Goal: Task Accomplishment & Management: Manage account settings

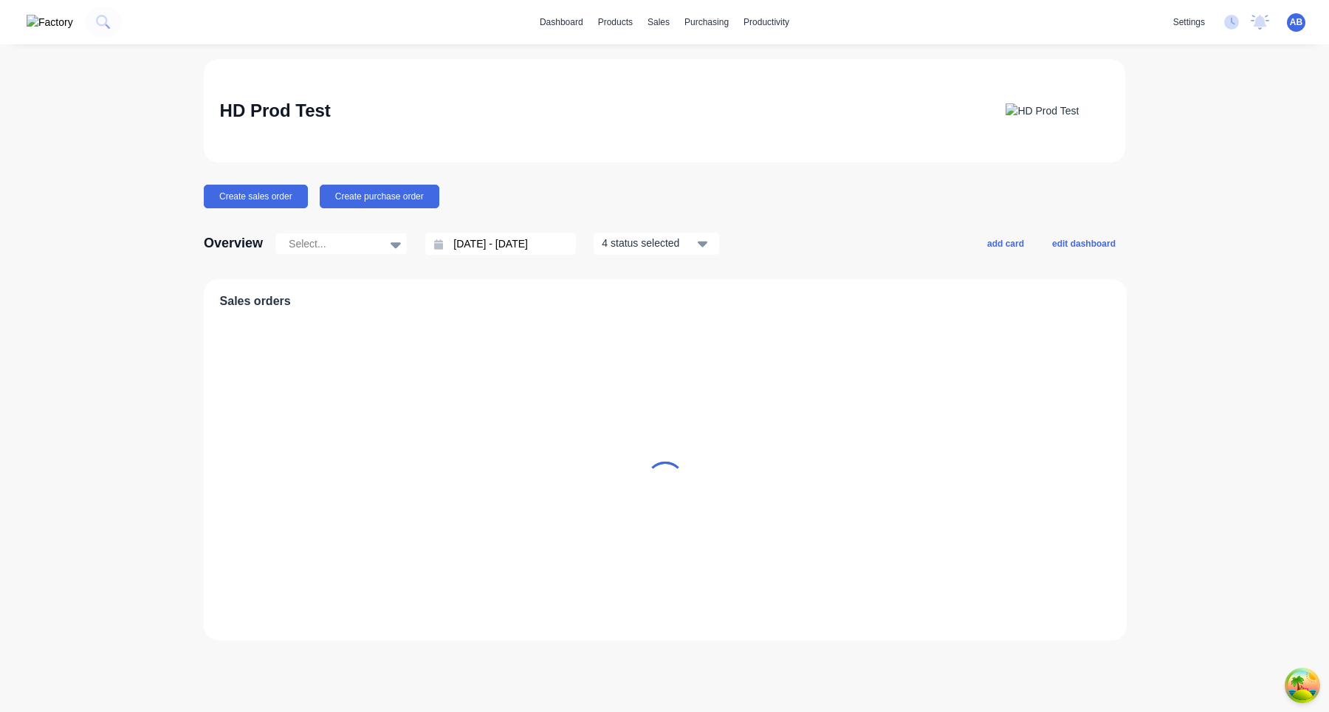
click at [1305, 32] on div "settings No new notifications [PERSON_NAME] all as read [PERSON_NAME] mentioned…" at bounding box center [1247, 22] width 163 height 22
click at [1297, 20] on span "AB" at bounding box center [1296, 22] width 13 height 13
click at [1193, 163] on button "Profile" at bounding box center [1204, 156] width 196 height 30
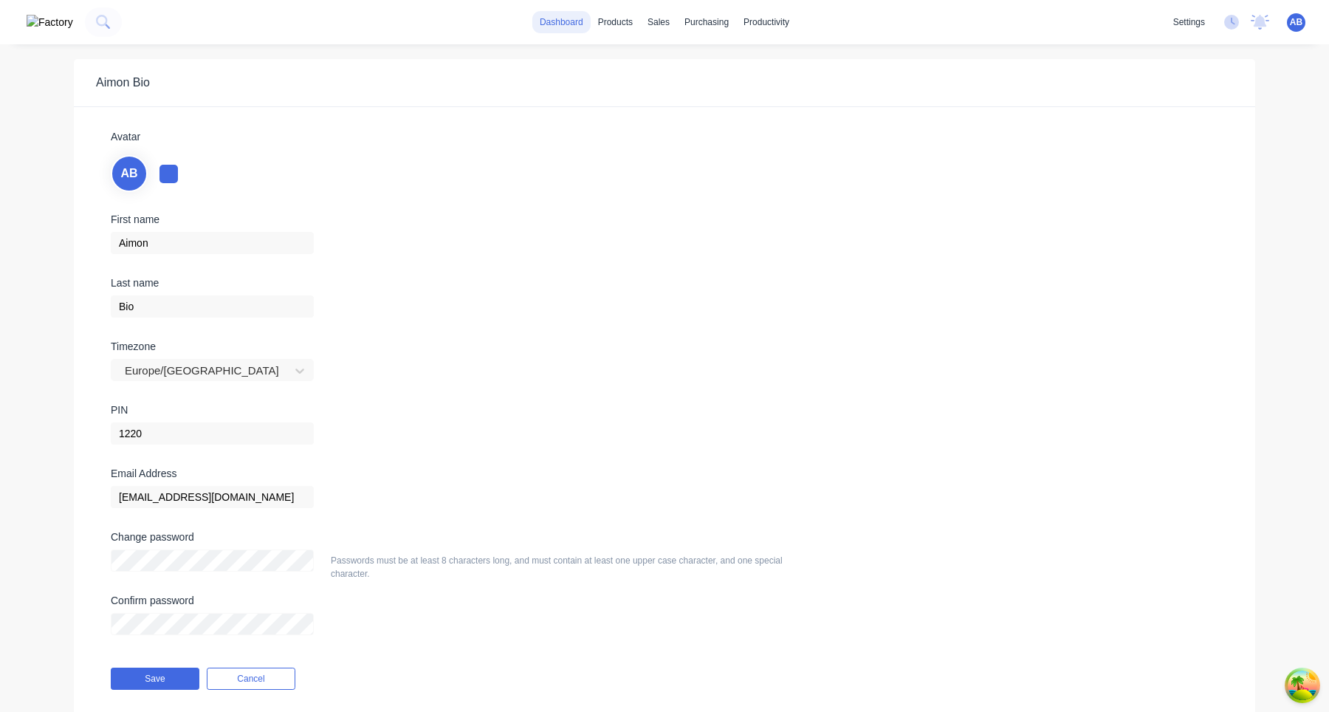
click at [558, 22] on link "dashboard" at bounding box center [561, 22] width 58 height 22
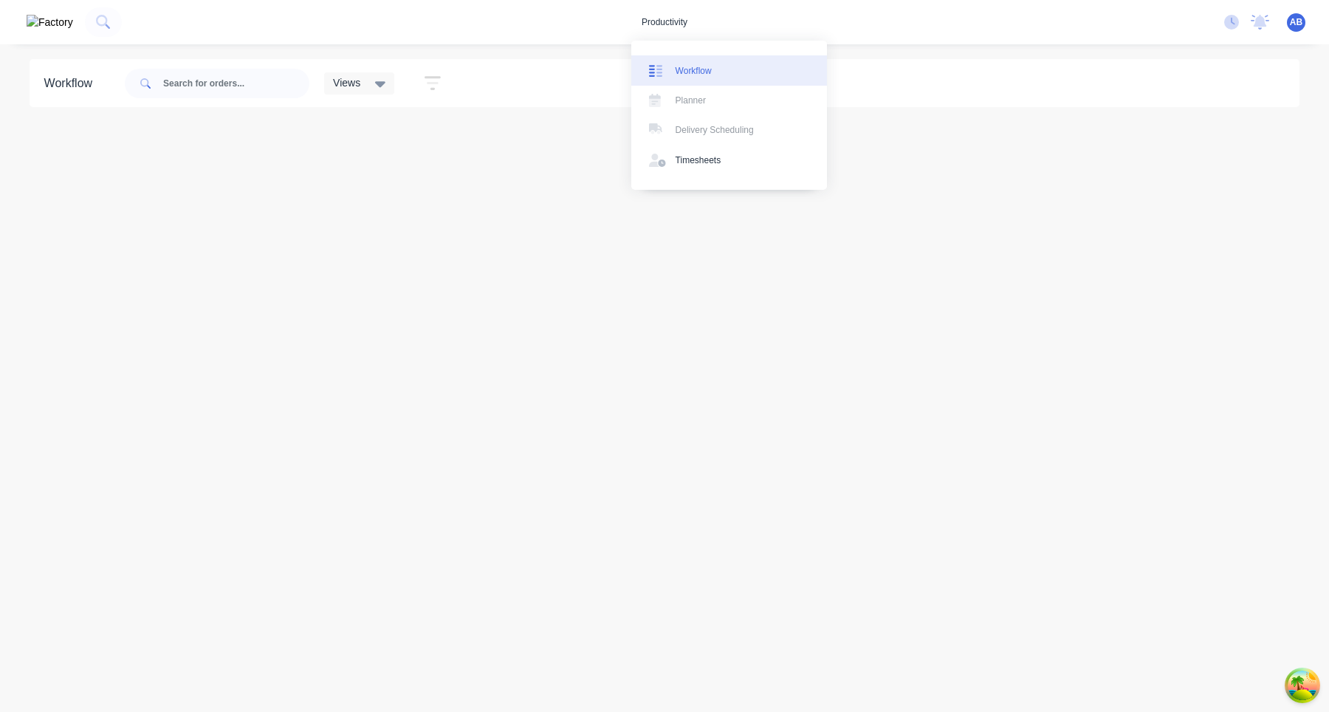
click at [674, 63] on link "Workflow" at bounding box center [729, 70] width 196 height 30
click at [703, 66] on div "Workflow" at bounding box center [694, 70] width 36 height 13
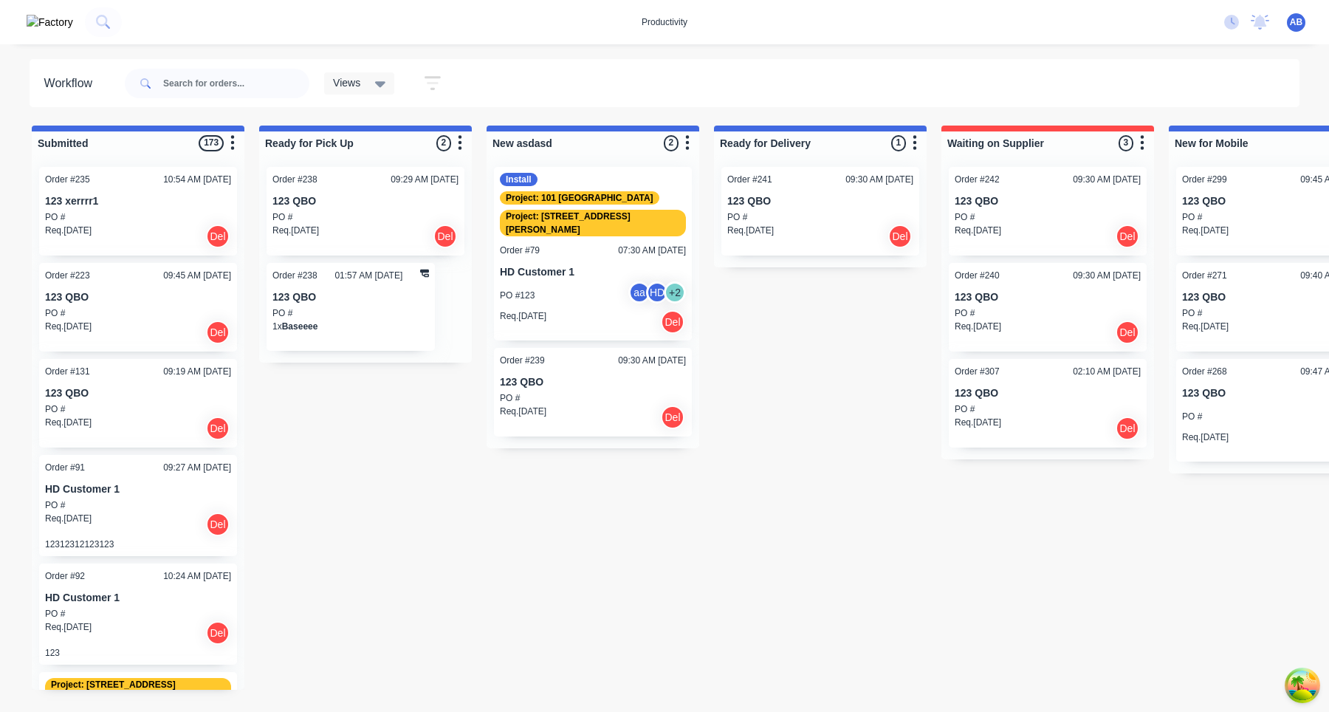
click at [611, 263] on div "H0 Harry 02240850" at bounding box center [600, 252] width 199 height 22
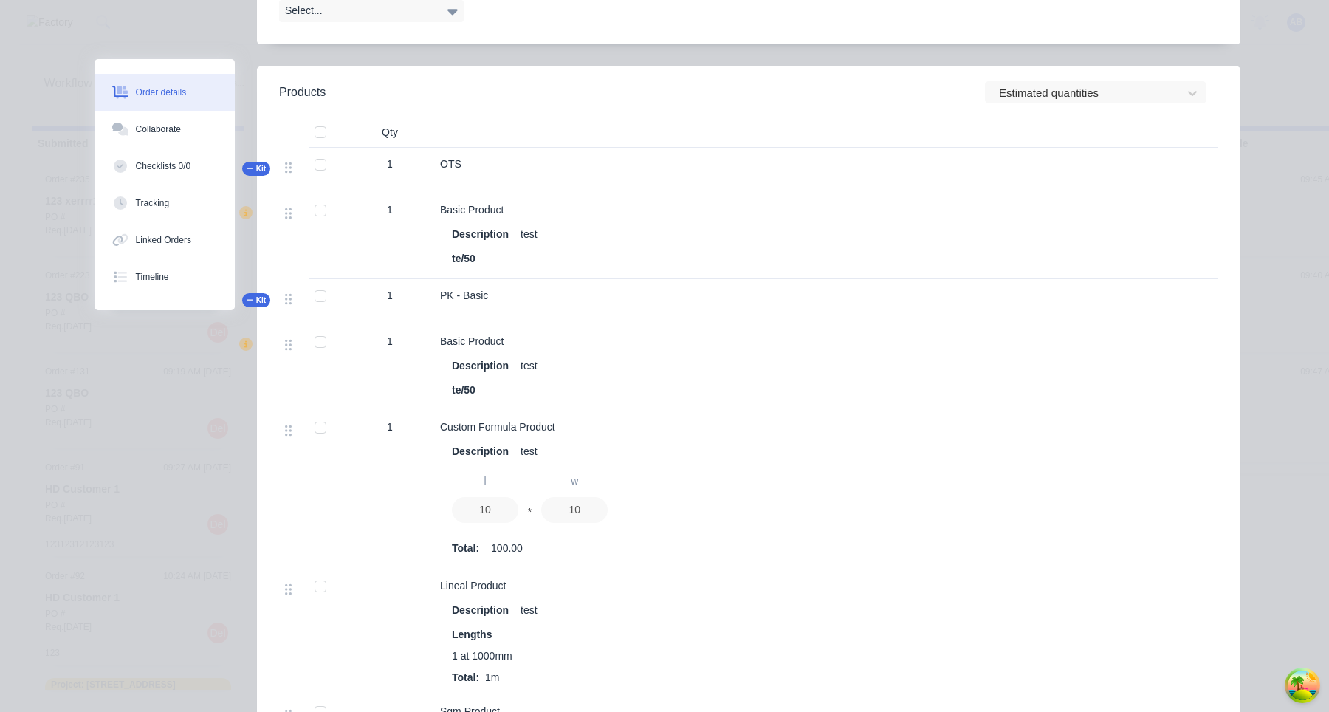
scroll to position [952, 0]
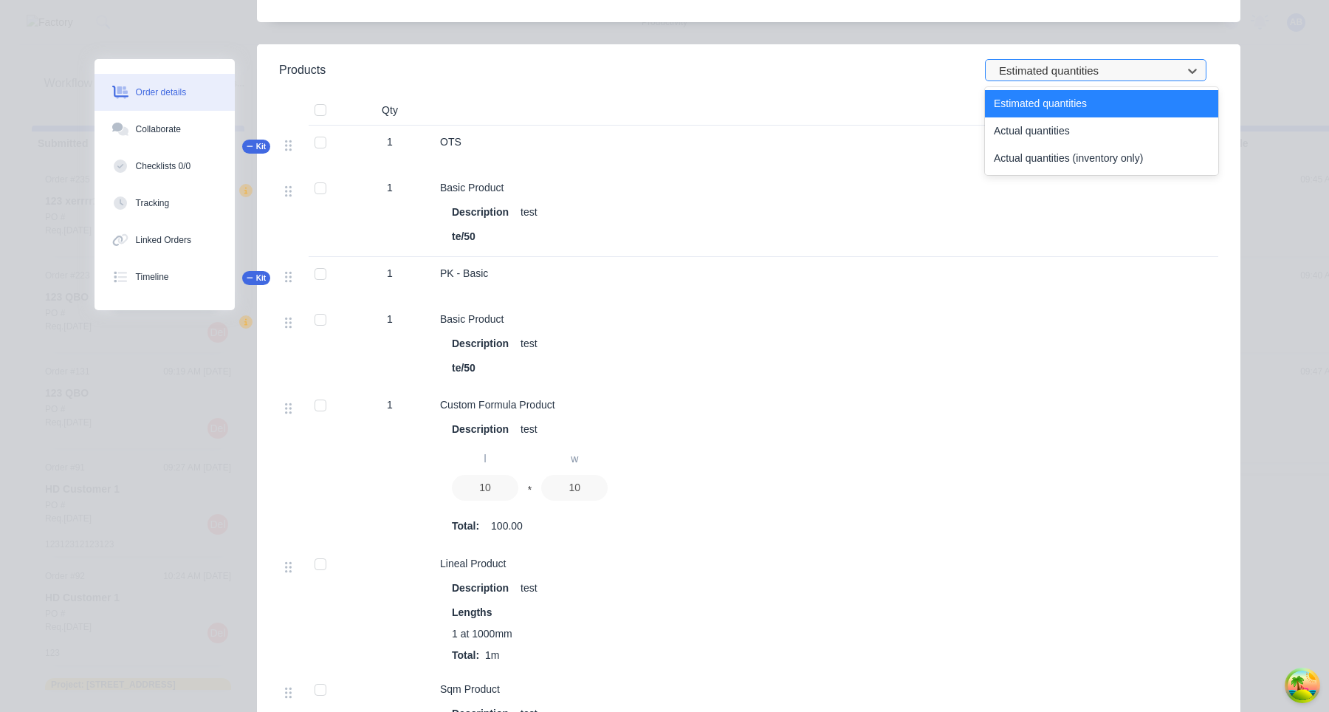
click at [1121, 61] on div at bounding box center [1085, 70] width 177 height 18
click at [1066, 117] on div "Actual quantities" at bounding box center [1101, 130] width 233 height 27
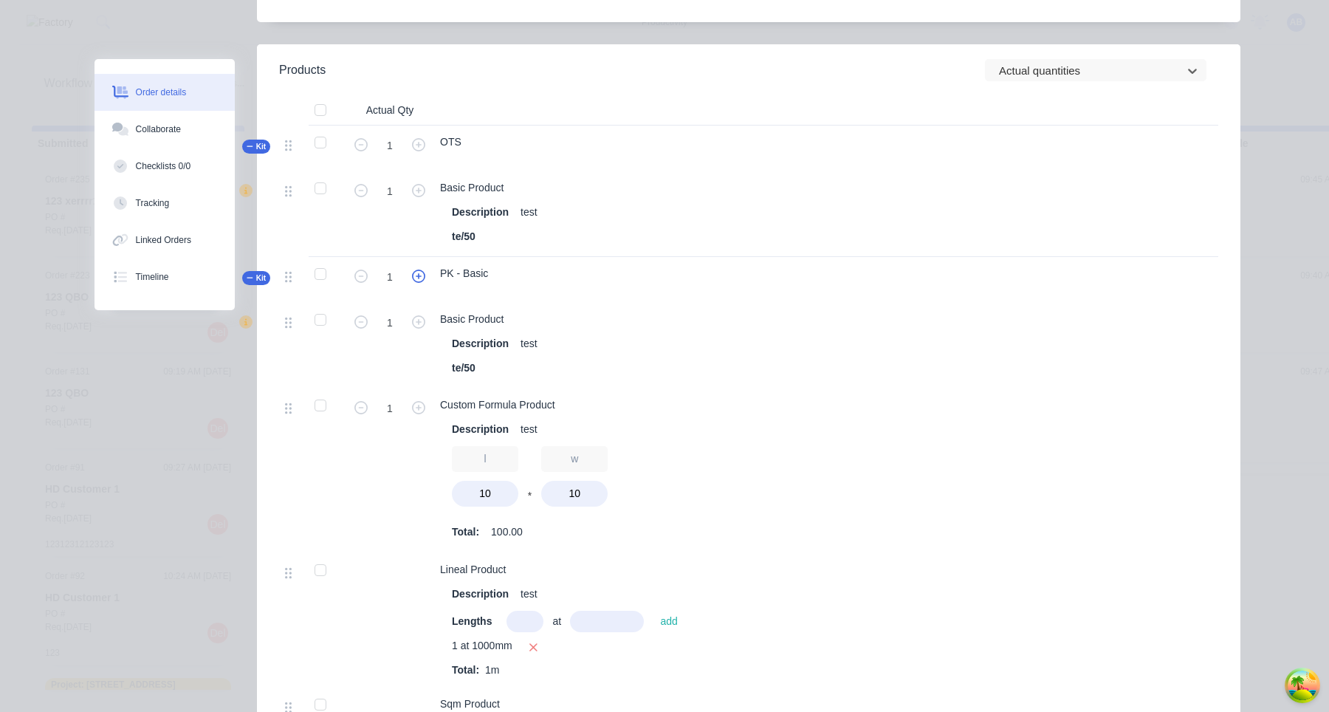
click at [424, 269] on icon "button" at bounding box center [418, 275] width 13 height 13
type input "2"
click at [661, 333] on div "Description test" at bounding box center [692, 343] width 481 height 21
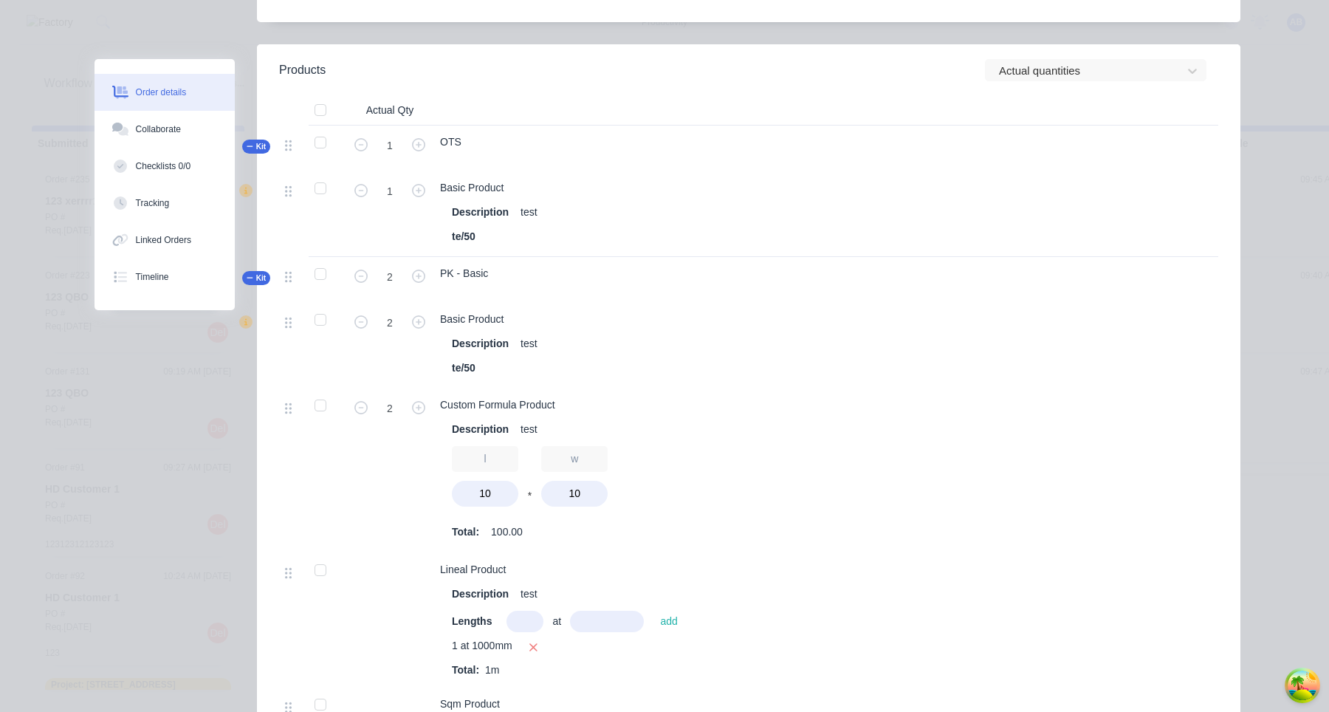
click at [368, 267] on button "button" at bounding box center [360, 275] width 19 height 16
type input "1"
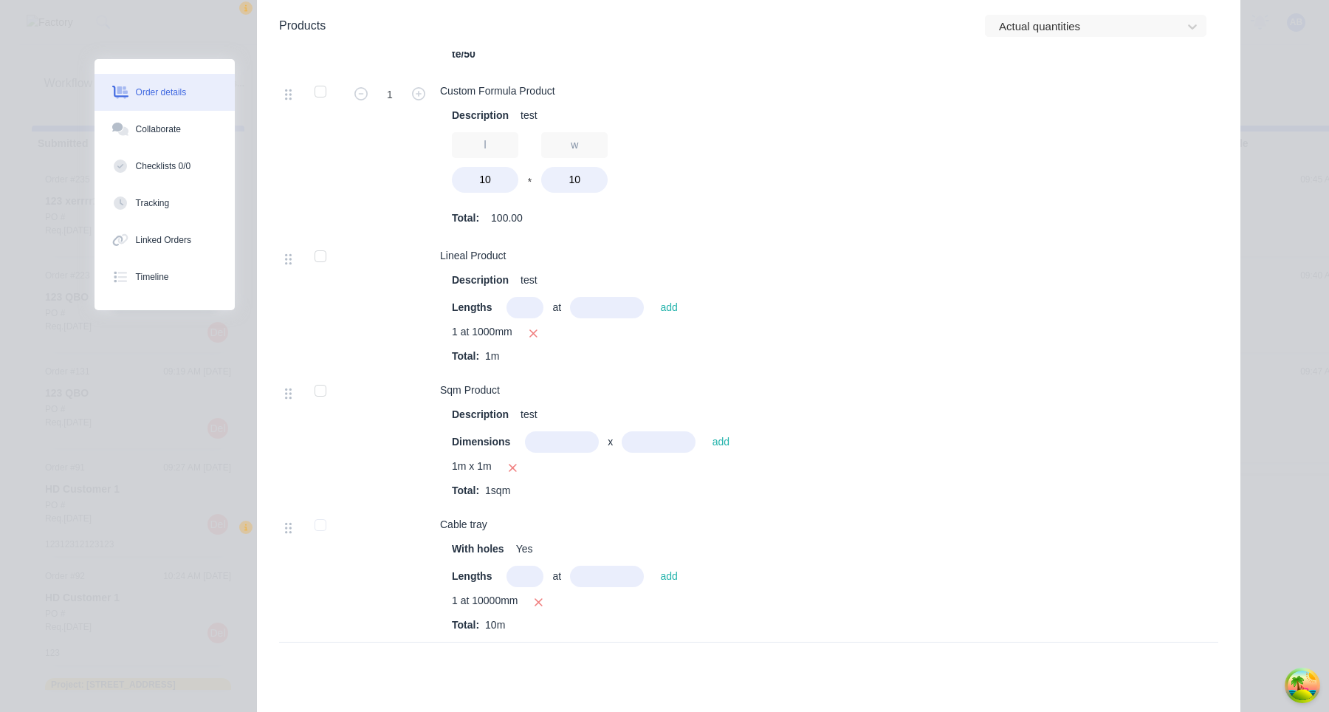
scroll to position [1177, 0]
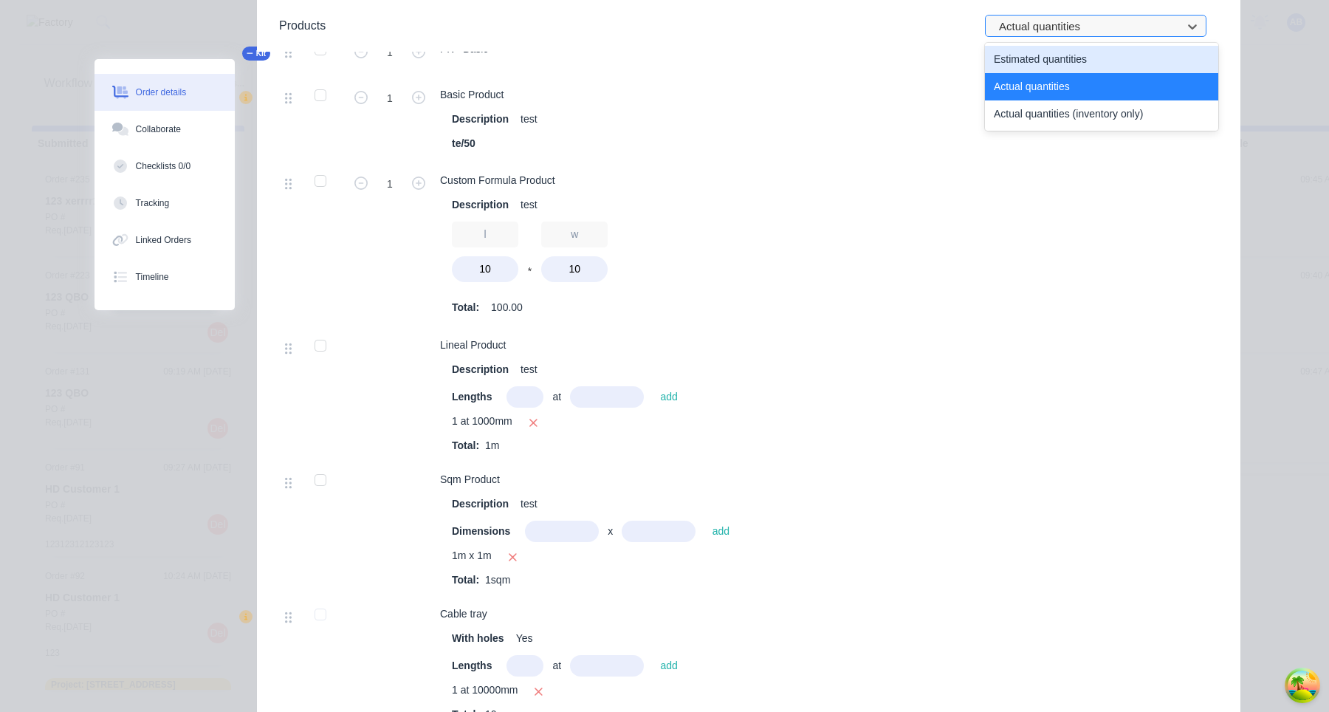
click at [1103, 23] on div at bounding box center [1085, 27] width 177 height 18
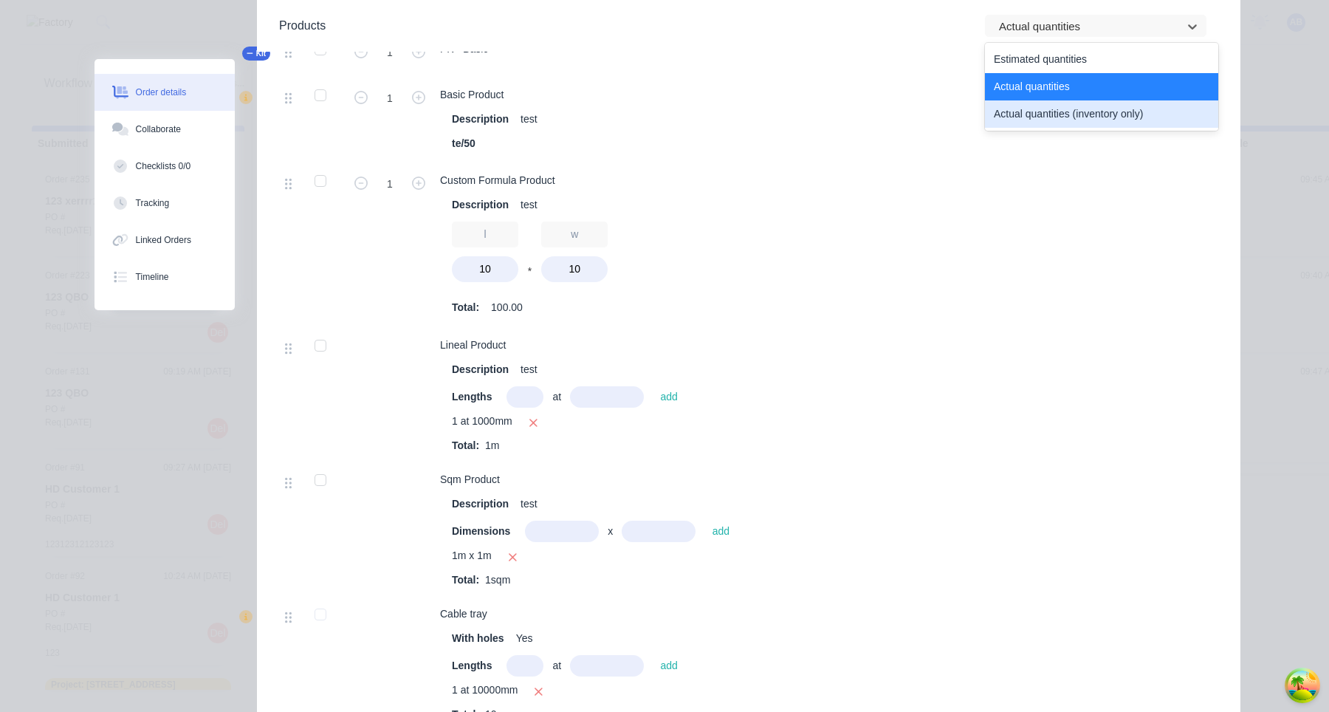
click at [1077, 113] on div "Actual quantities (inventory only)" at bounding box center [1101, 113] width 233 height 27
type input "0"
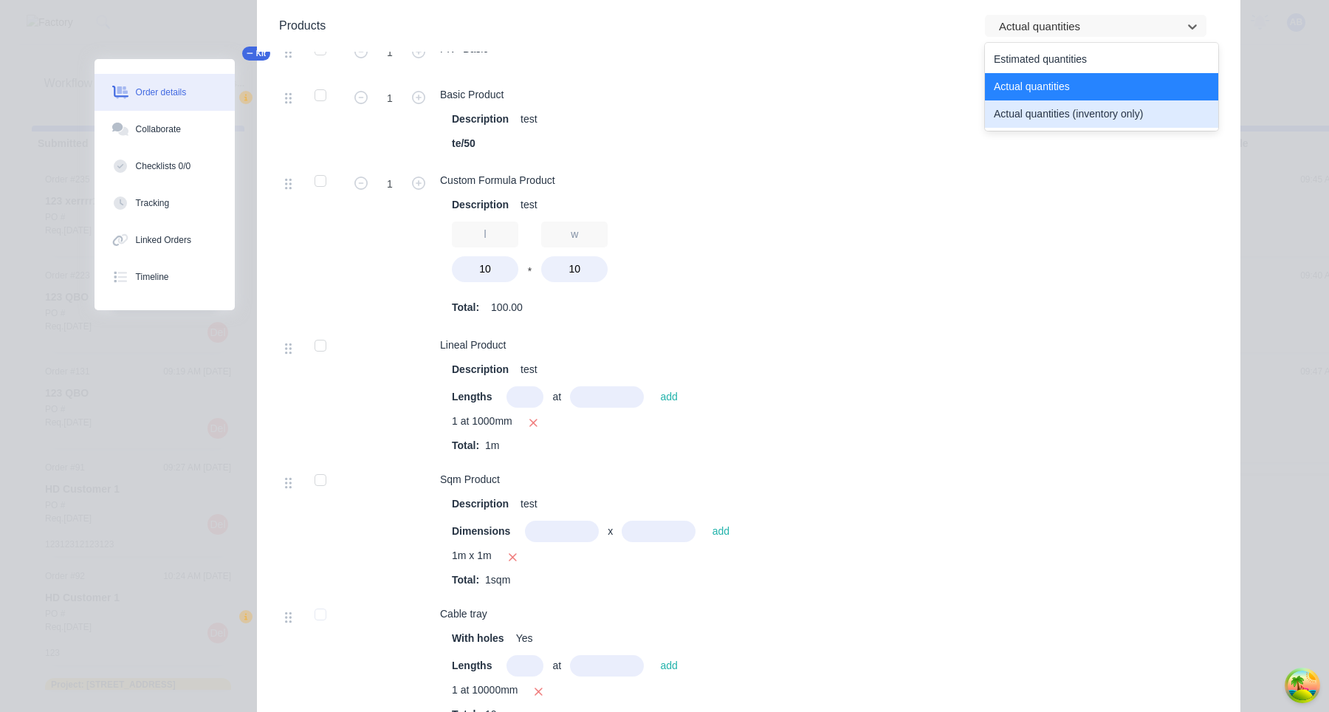
type input "0"
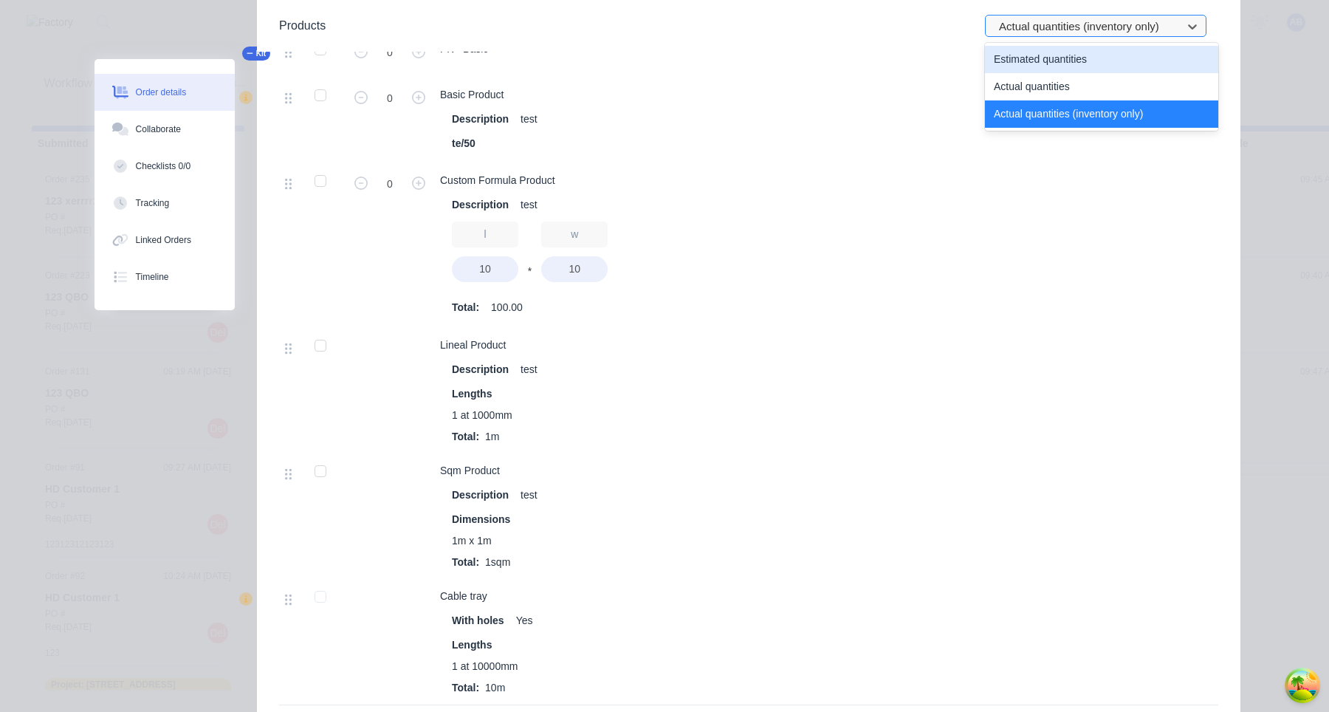
click at [1082, 26] on div at bounding box center [1085, 27] width 177 height 18
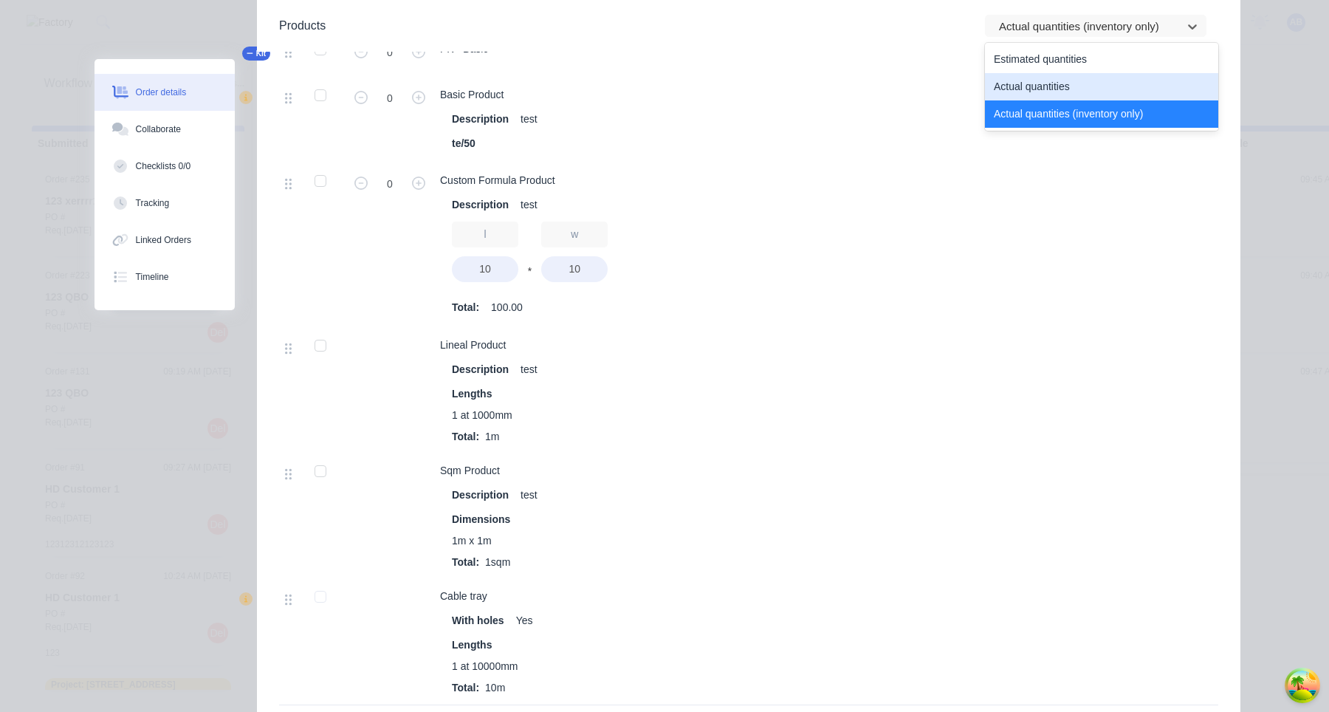
click at [1065, 79] on div "Actual quantities" at bounding box center [1101, 86] width 233 height 27
type input "1"
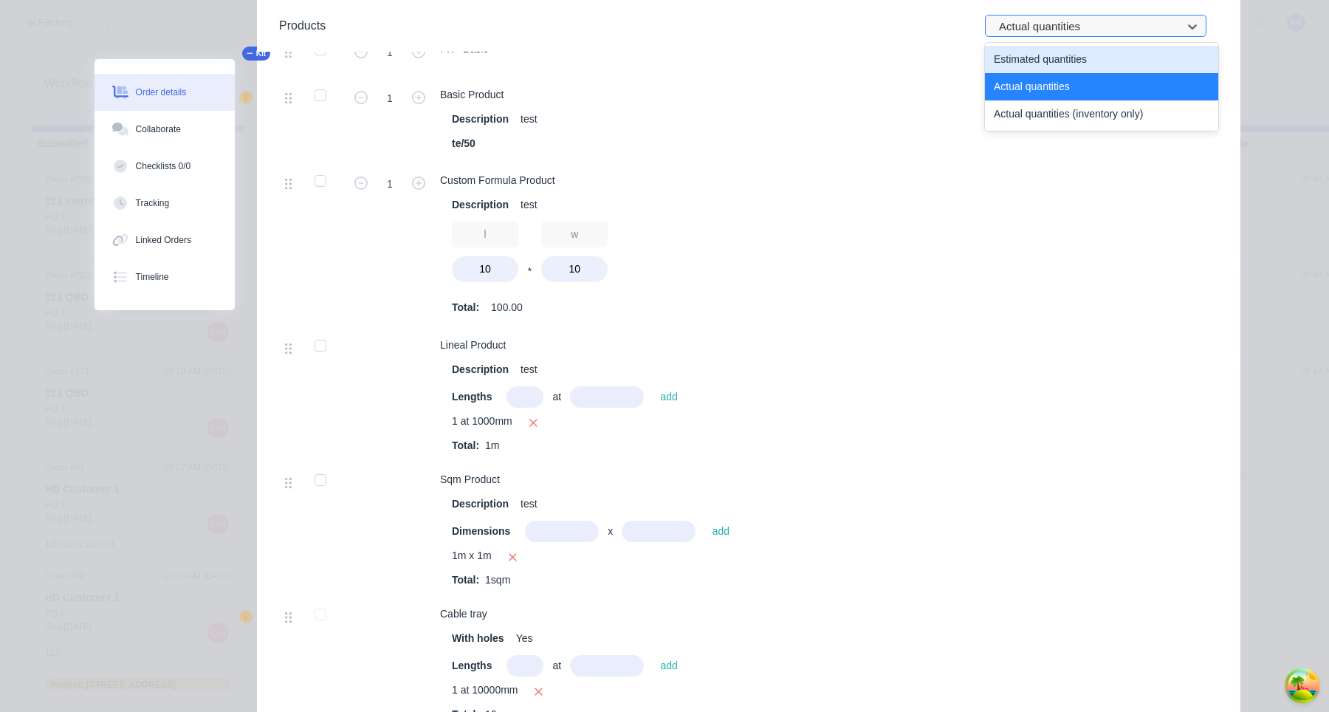
click at [1064, 24] on div at bounding box center [1085, 27] width 177 height 18
click at [1034, 86] on div "Actual quantities" at bounding box center [1101, 86] width 233 height 27
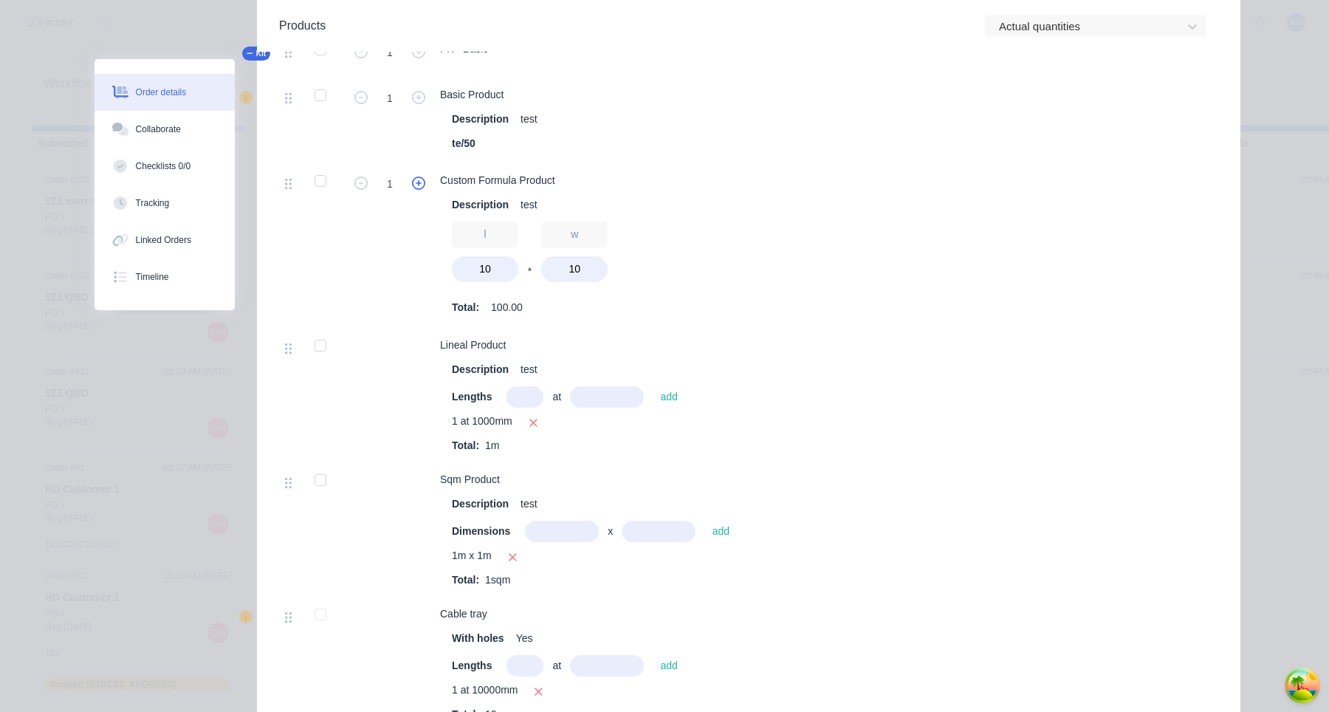
click at [417, 176] on icon "button" at bounding box center [418, 182] width 13 height 13
click at [362, 176] on icon "button" at bounding box center [360, 182] width 13 height 13
type input "1"
click at [419, 91] on icon "button" at bounding box center [418, 97] width 13 height 13
click at [364, 91] on icon "button" at bounding box center [360, 97] width 13 height 13
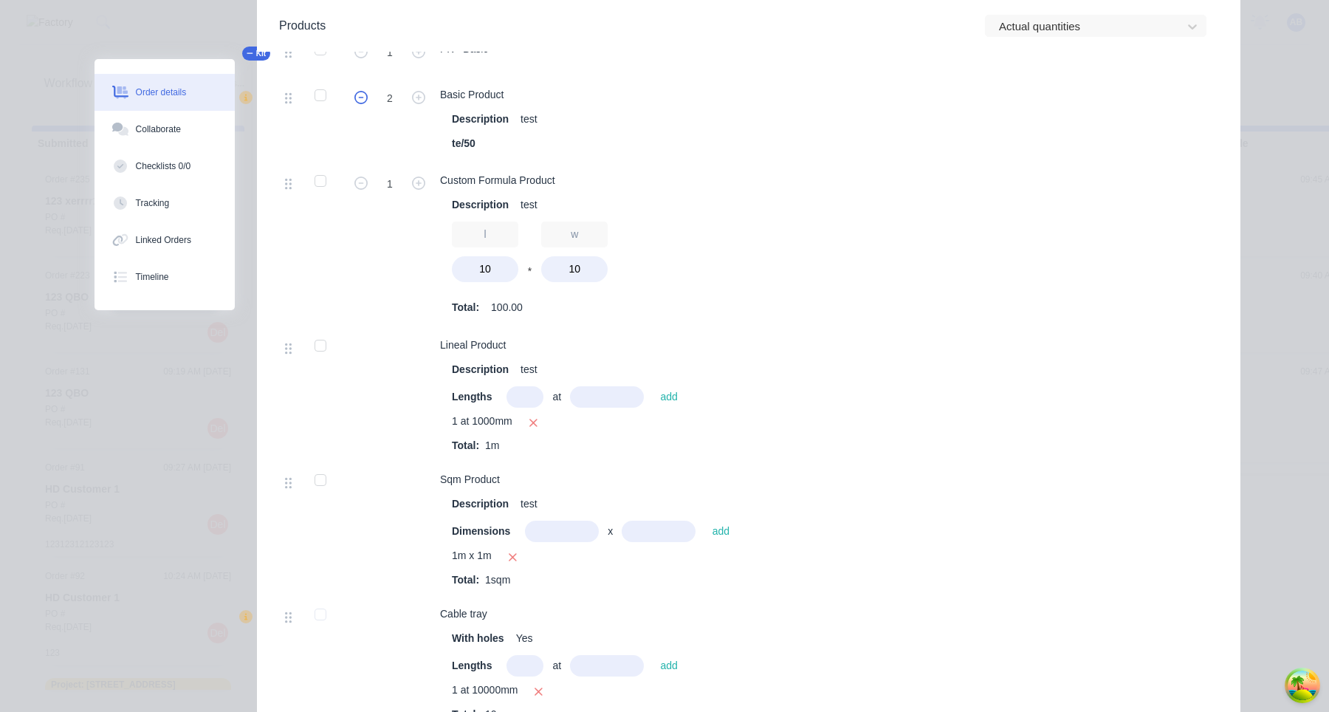
type input "1"
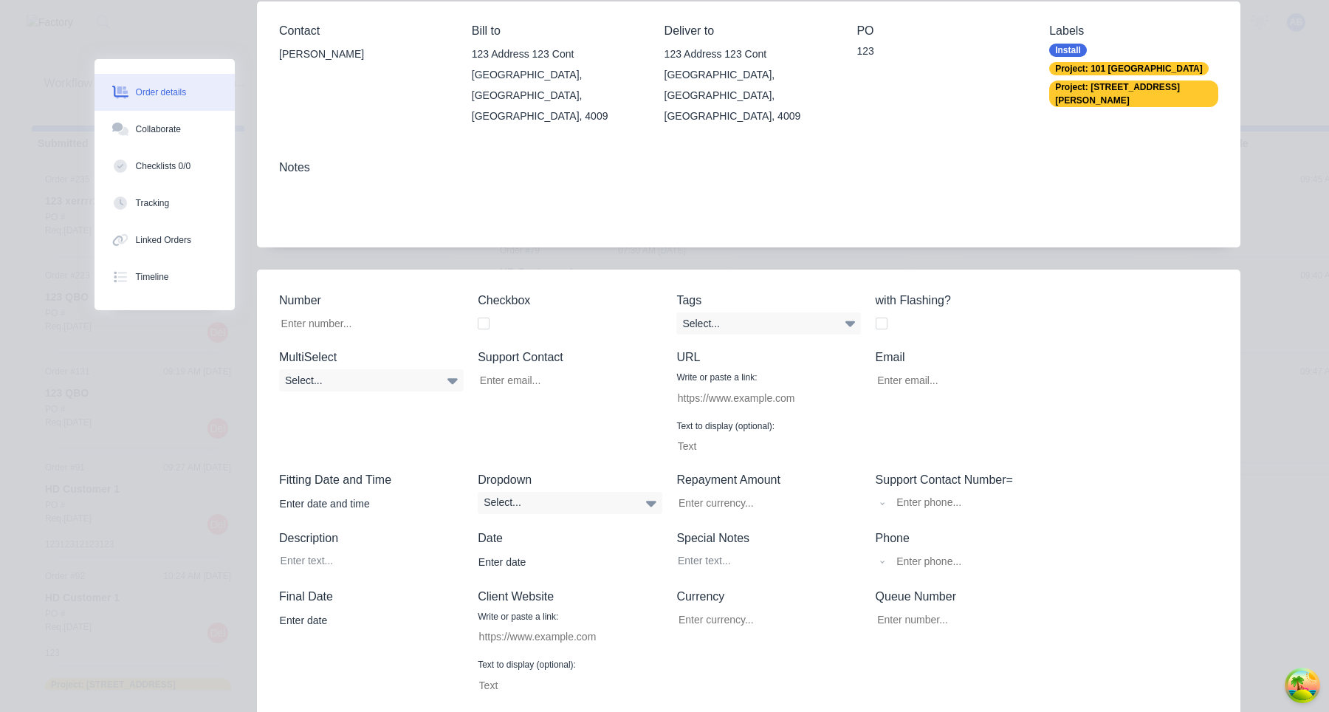
scroll to position [0, 0]
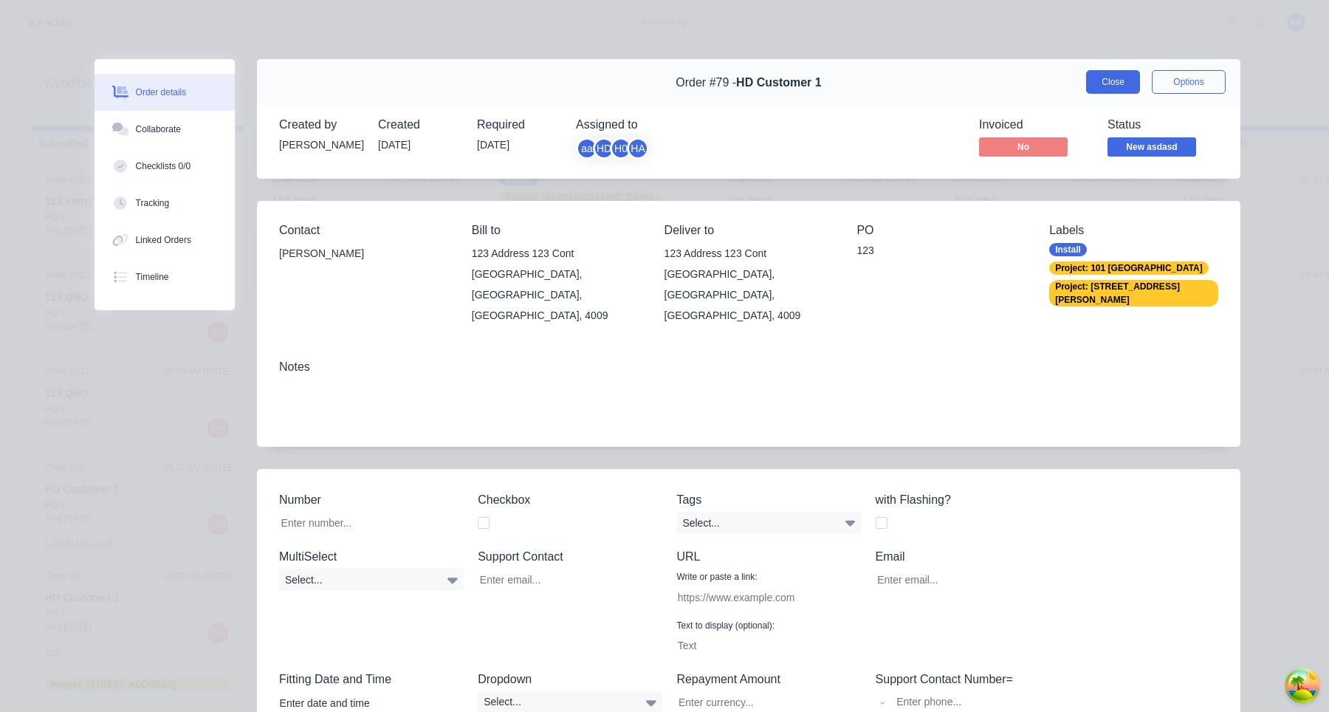
click at [1122, 72] on button "Close" at bounding box center [1113, 82] width 54 height 24
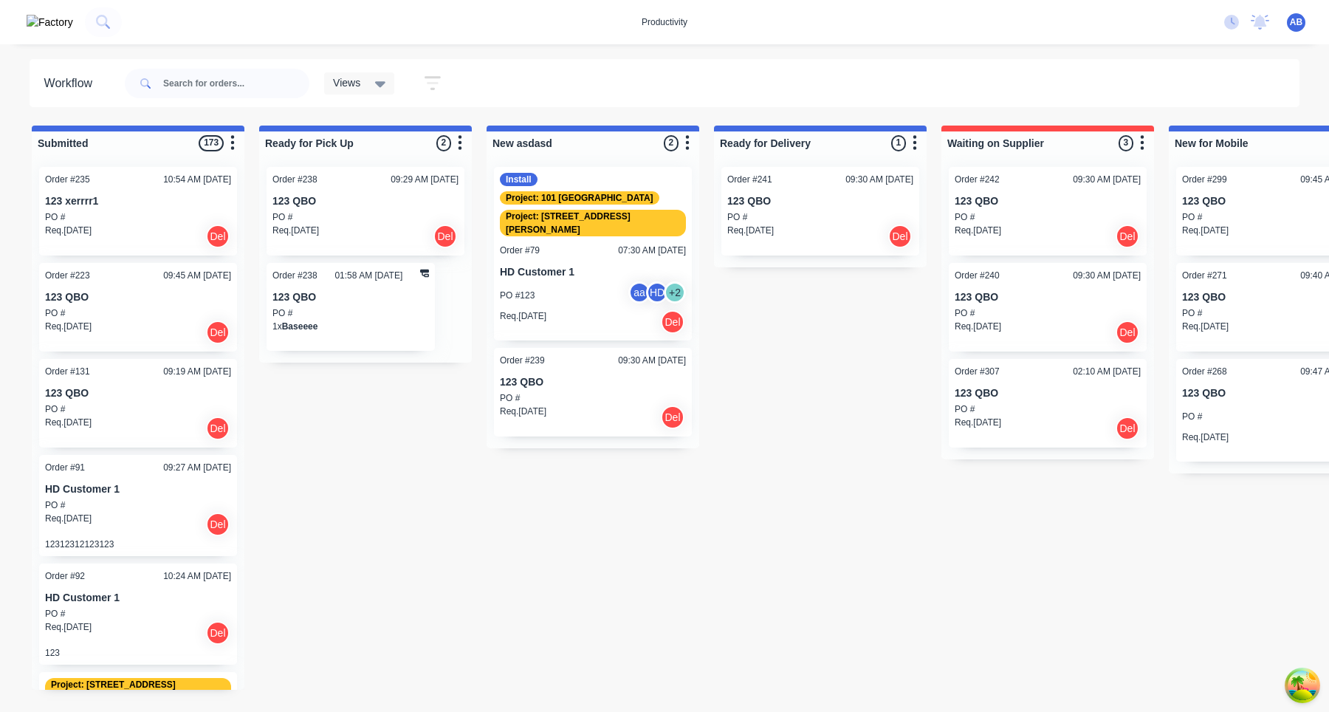
click at [834, 229] on div "Req. 17/07/25 Del" at bounding box center [820, 236] width 186 height 25
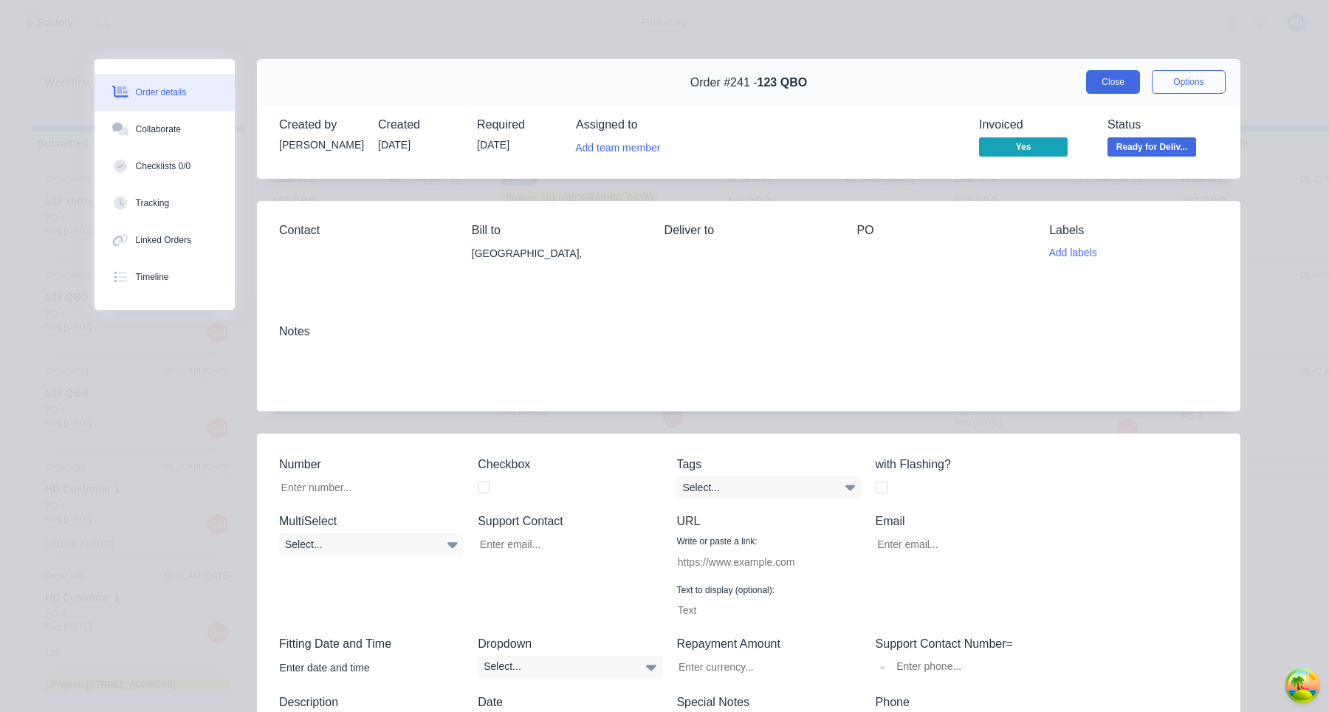
click at [1092, 84] on button "Close" at bounding box center [1113, 82] width 54 height 24
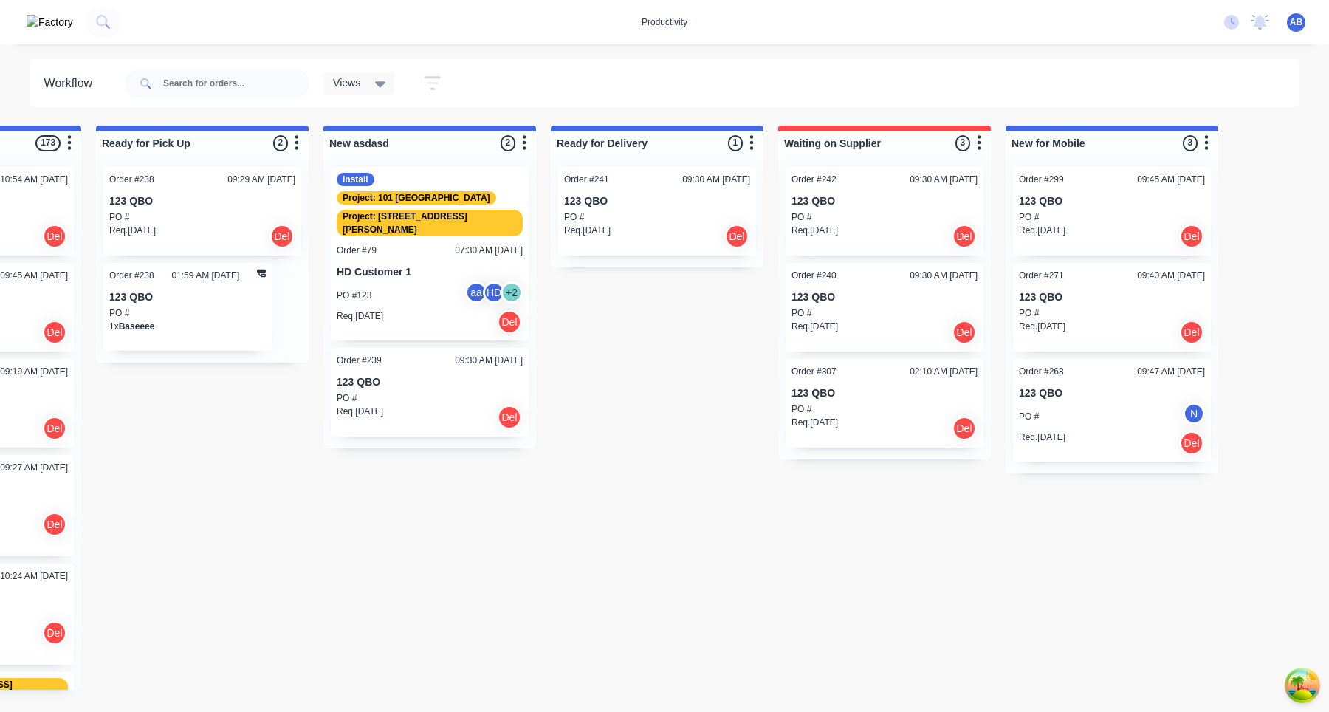
scroll to position [0, 266]
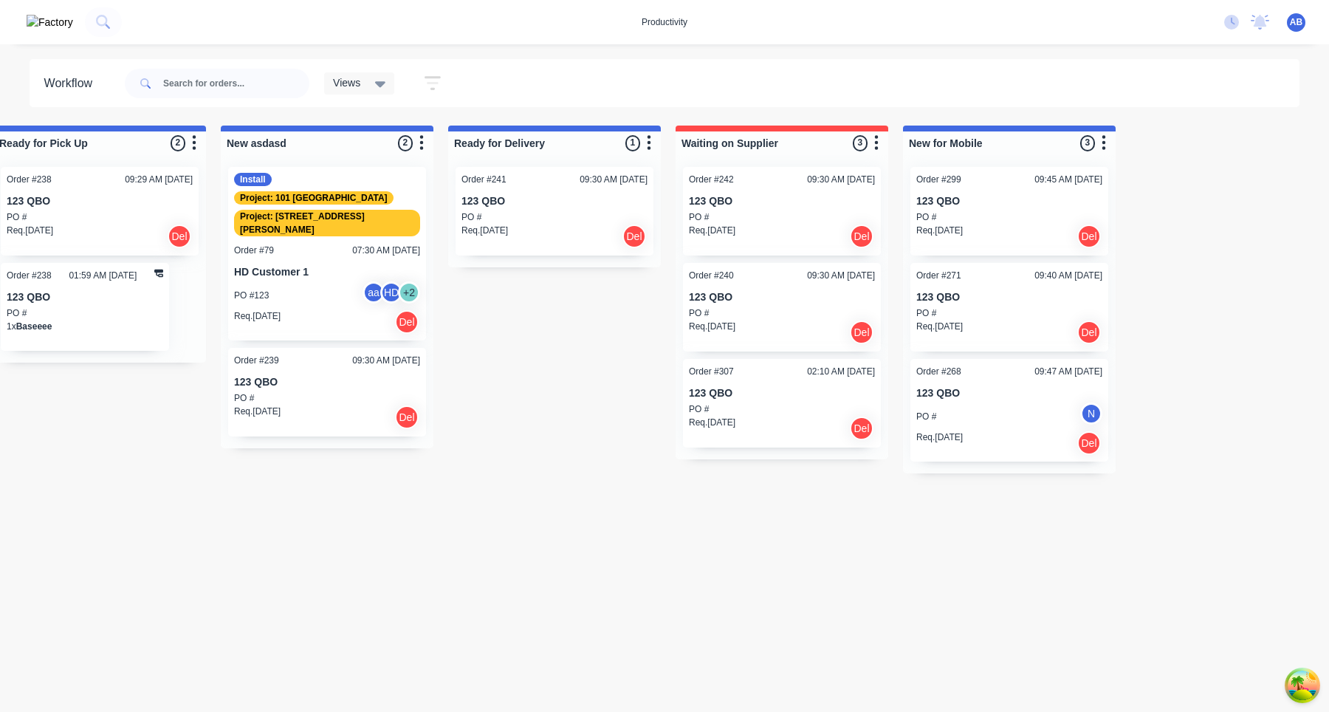
click at [780, 343] on div "Req. 17/07/25 Del" at bounding box center [782, 332] width 186 height 25
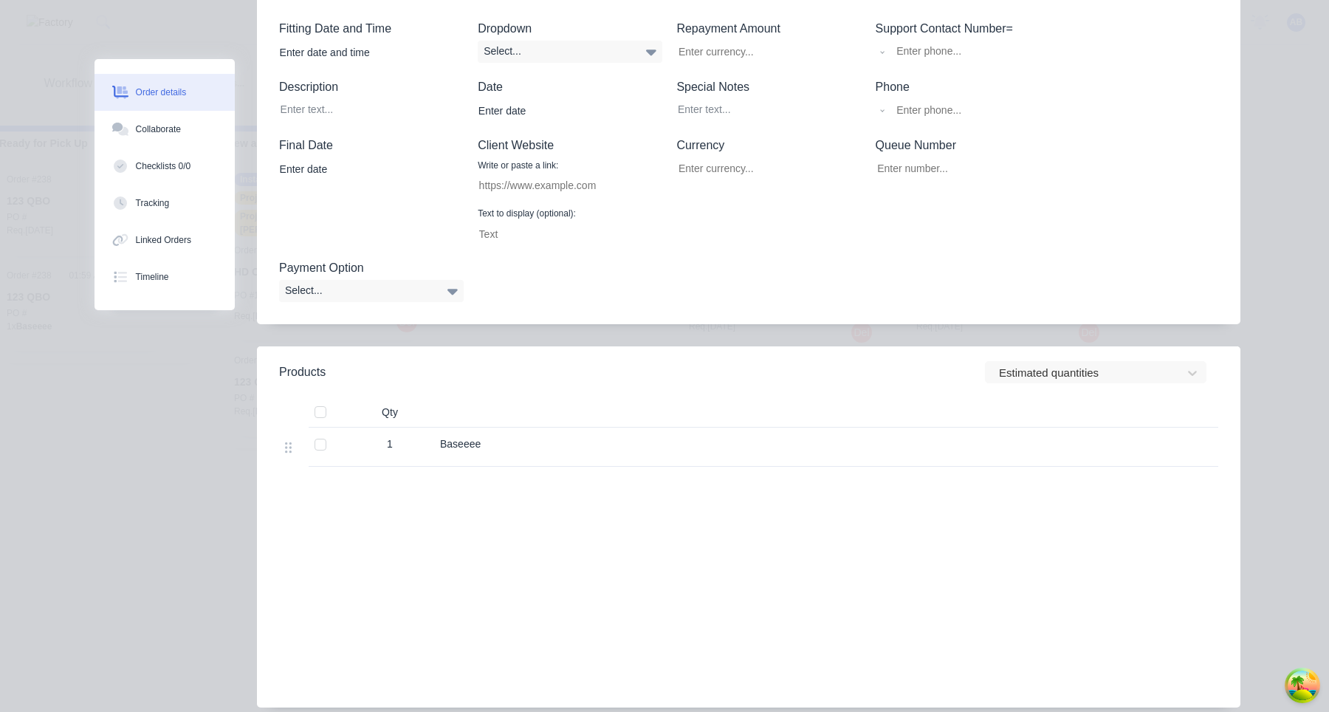
scroll to position [679, 0]
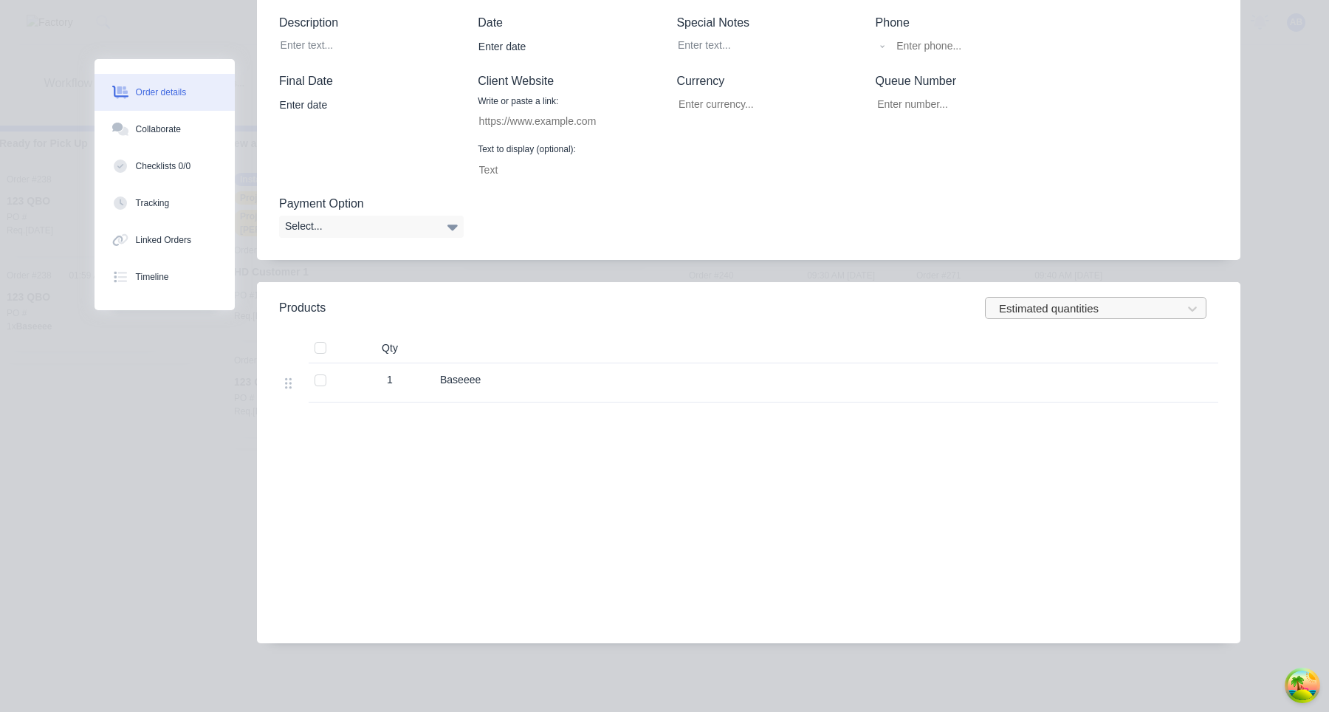
click at [1139, 317] on div at bounding box center [1085, 308] width 177 height 18
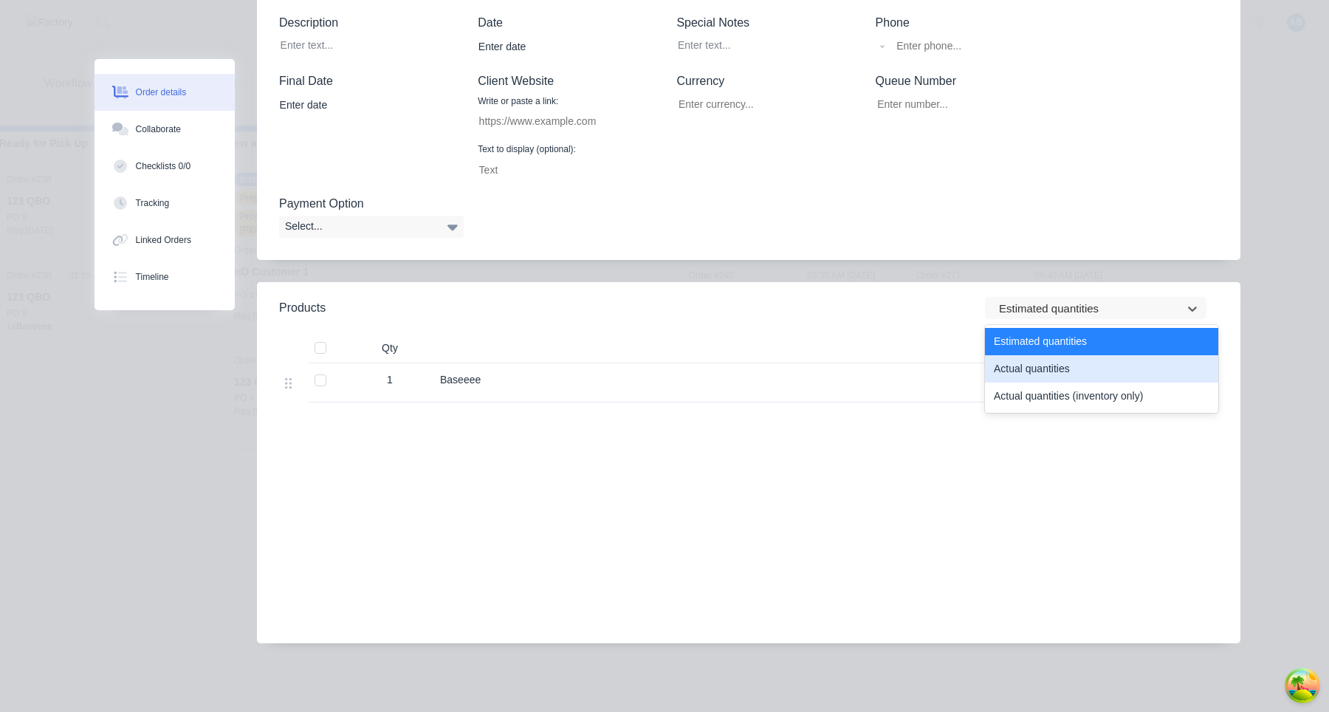
click at [1085, 370] on div "Actual quantities" at bounding box center [1101, 368] width 233 height 27
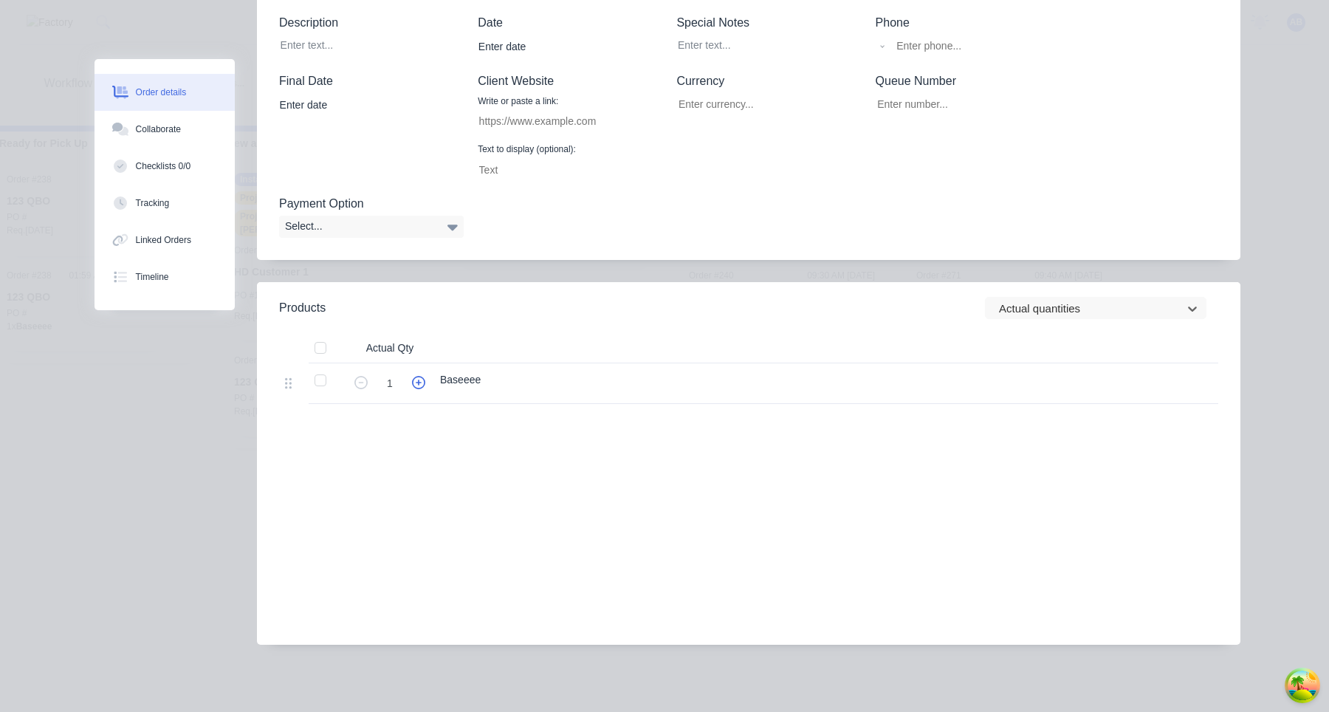
click at [422, 387] on icon "button" at bounding box center [418, 382] width 13 height 13
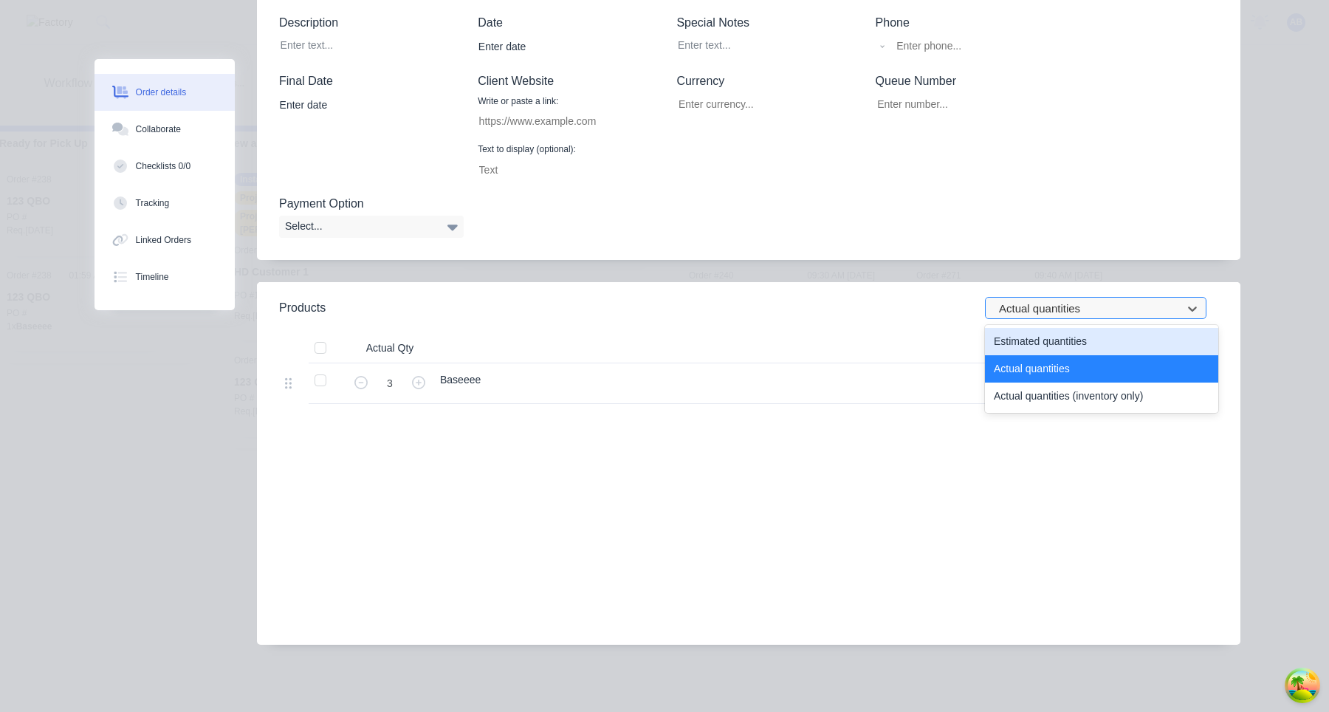
click at [1077, 303] on div at bounding box center [1085, 308] width 177 height 18
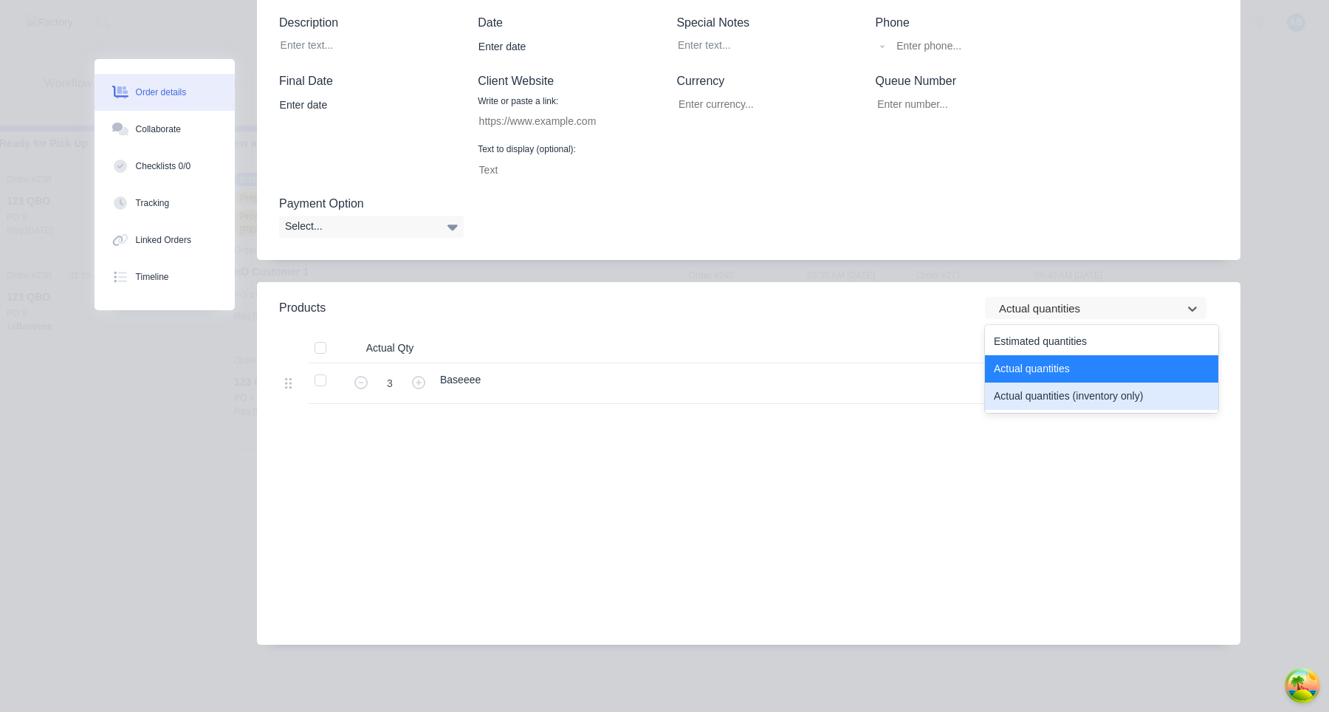
click at [1077, 392] on div "Actual quantities (inventory only)" at bounding box center [1101, 395] width 233 height 27
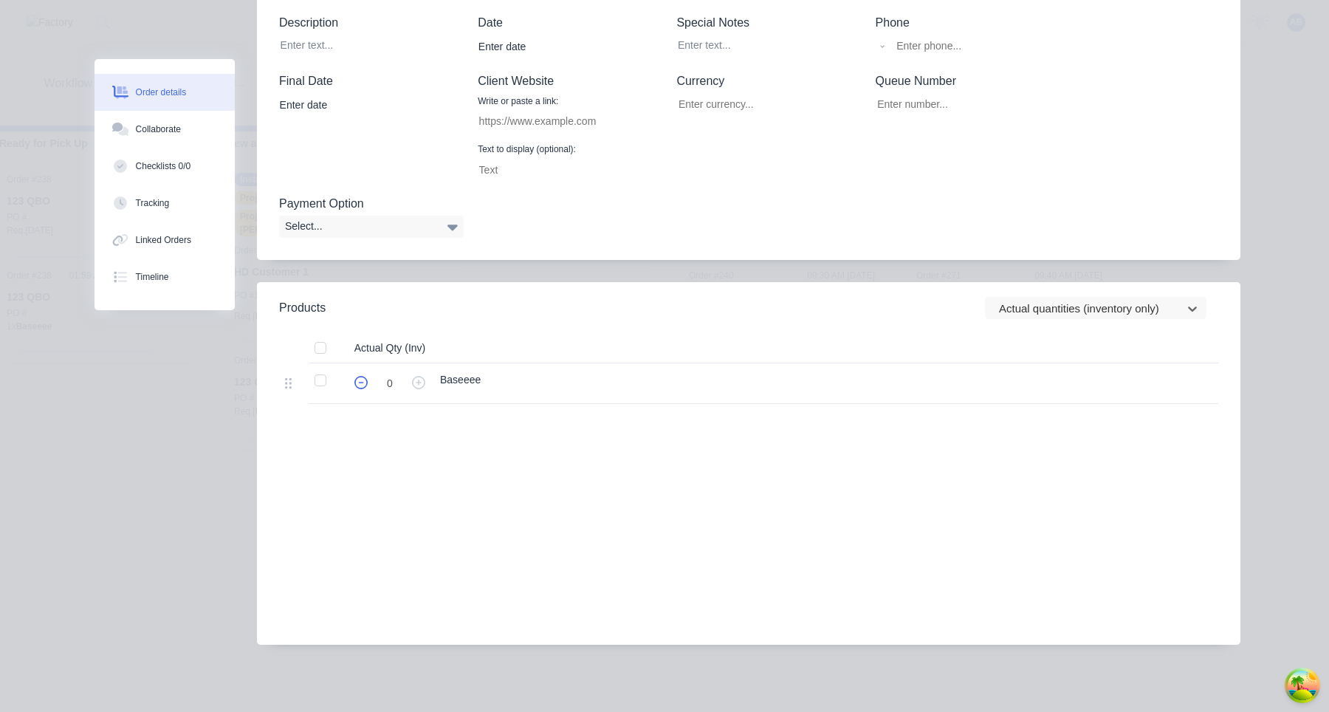
click at [367, 385] on icon "button" at bounding box center [360, 382] width 13 height 13
click at [410, 385] on button "button" at bounding box center [418, 382] width 19 height 16
click at [413, 385] on icon "button" at bounding box center [418, 382] width 13 height 13
click at [372, 385] on input "3" at bounding box center [390, 383] width 38 height 22
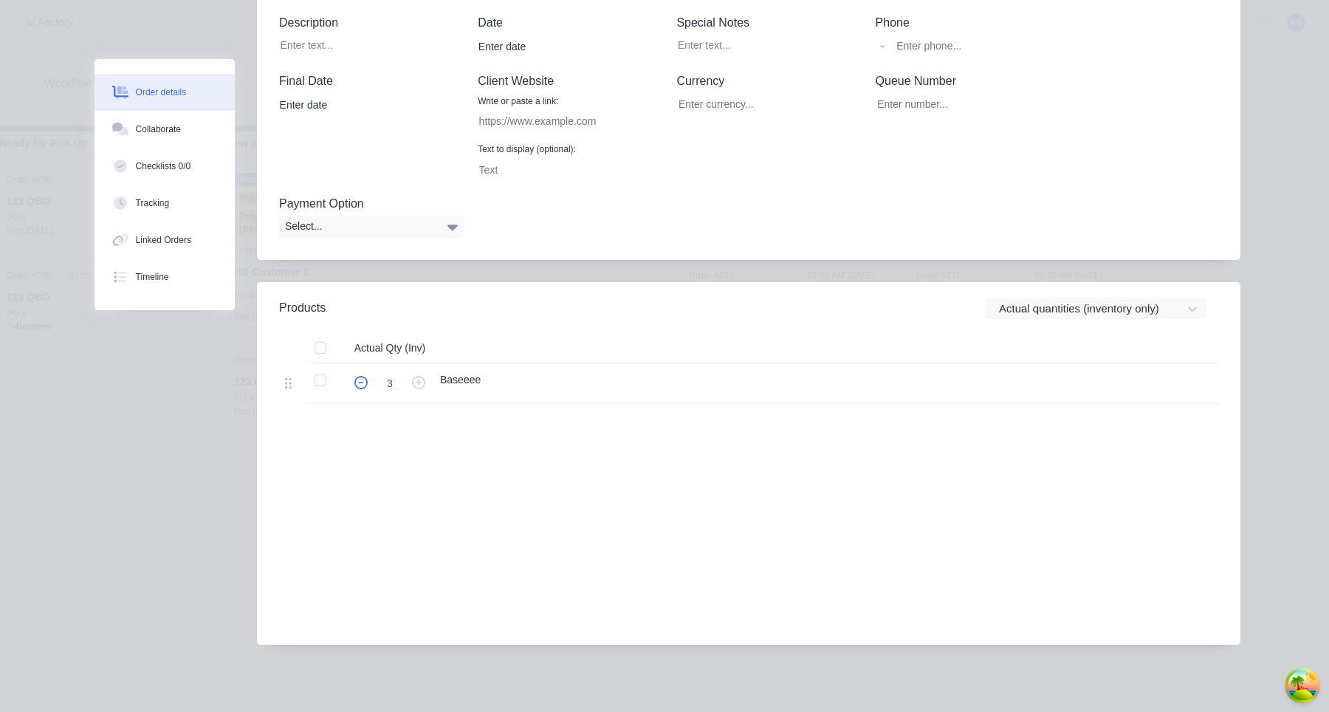
click at [359, 385] on icon "button" at bounding box center [360, 382] width 13 height 13
type input "1"
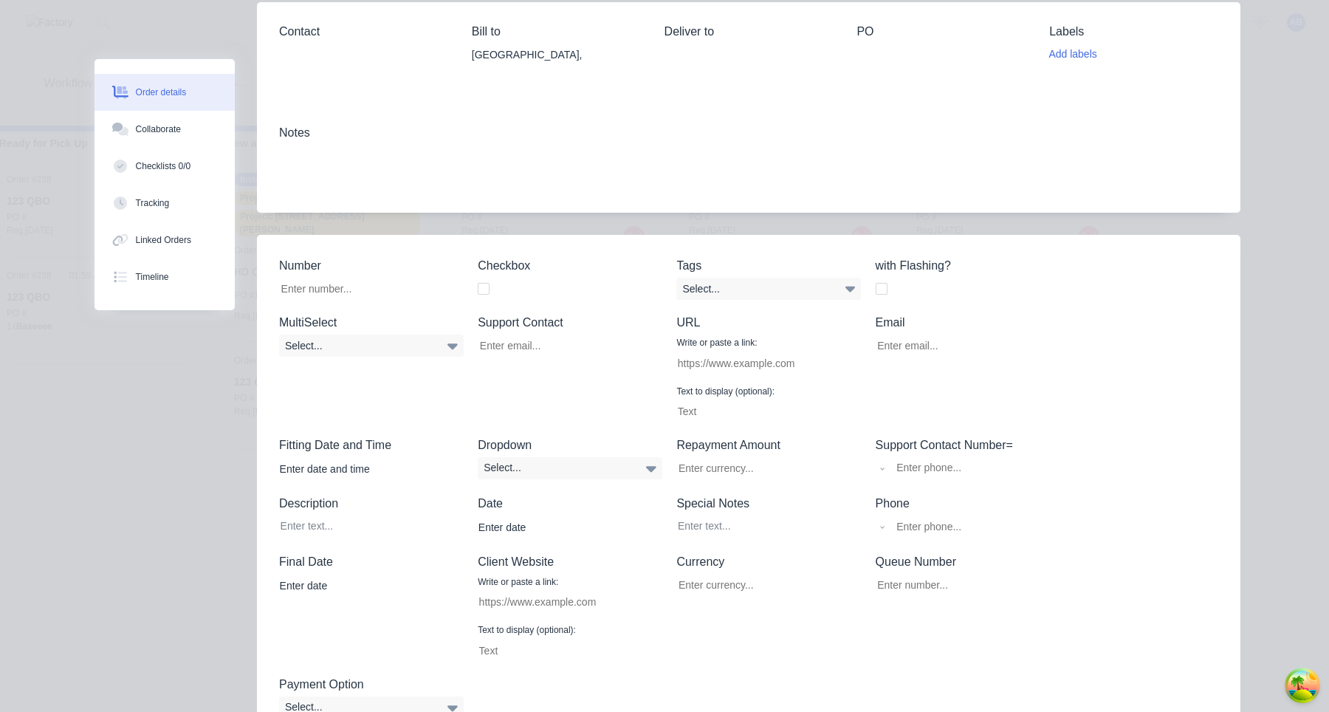
scroll to position [69, 0]
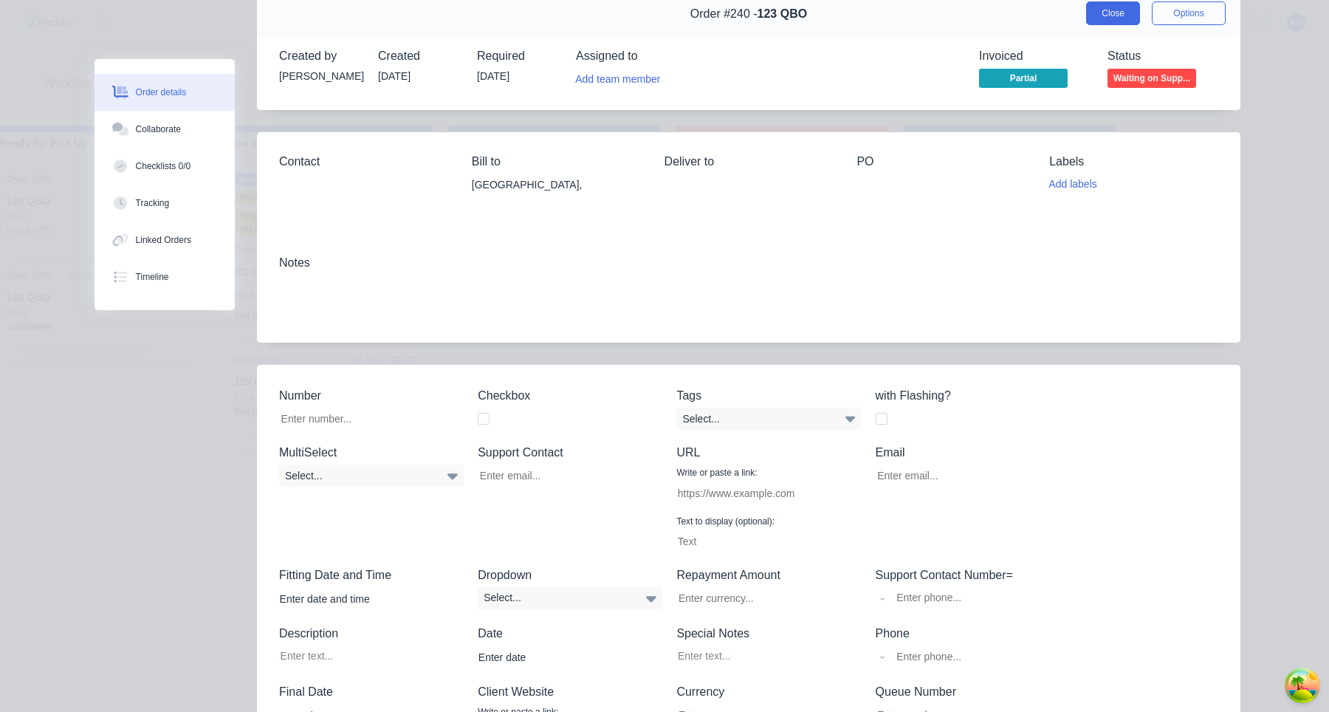
click at [1116, 20] on button "Close" at bounding box center [1113, 13] width 54 height 24
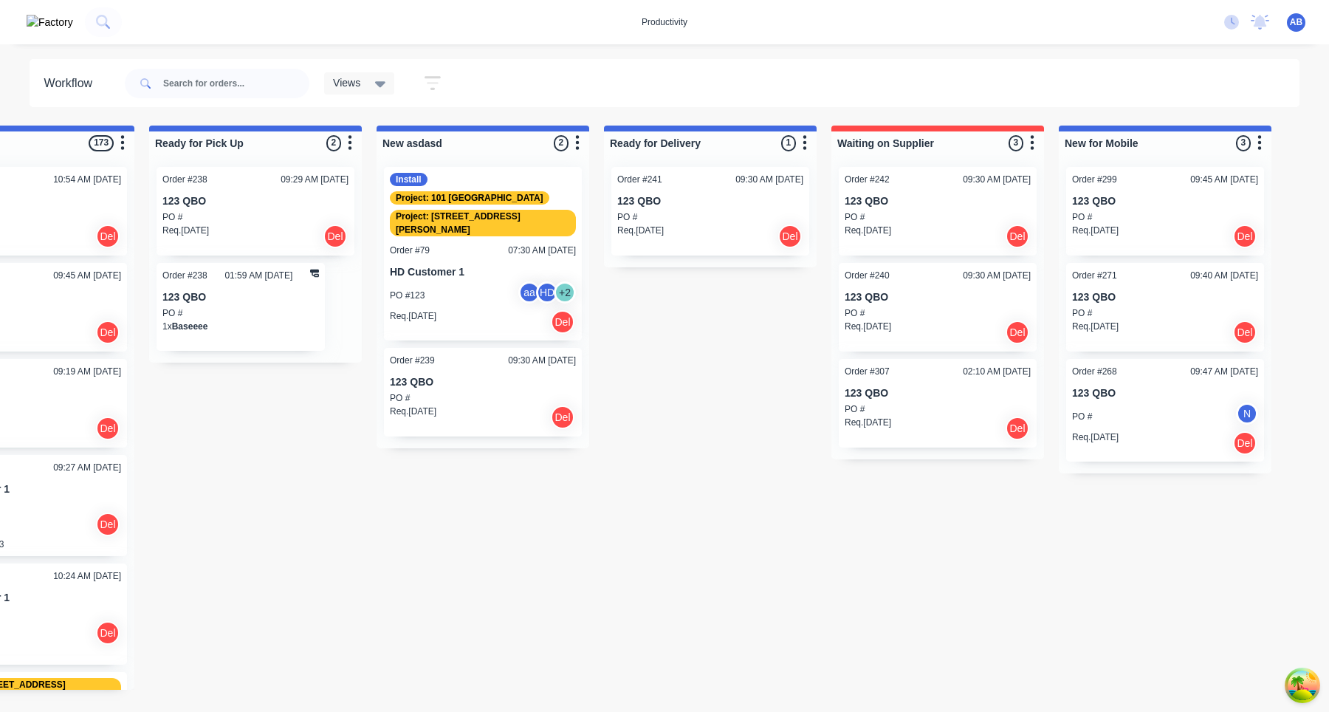
scroll to position [0, 0]
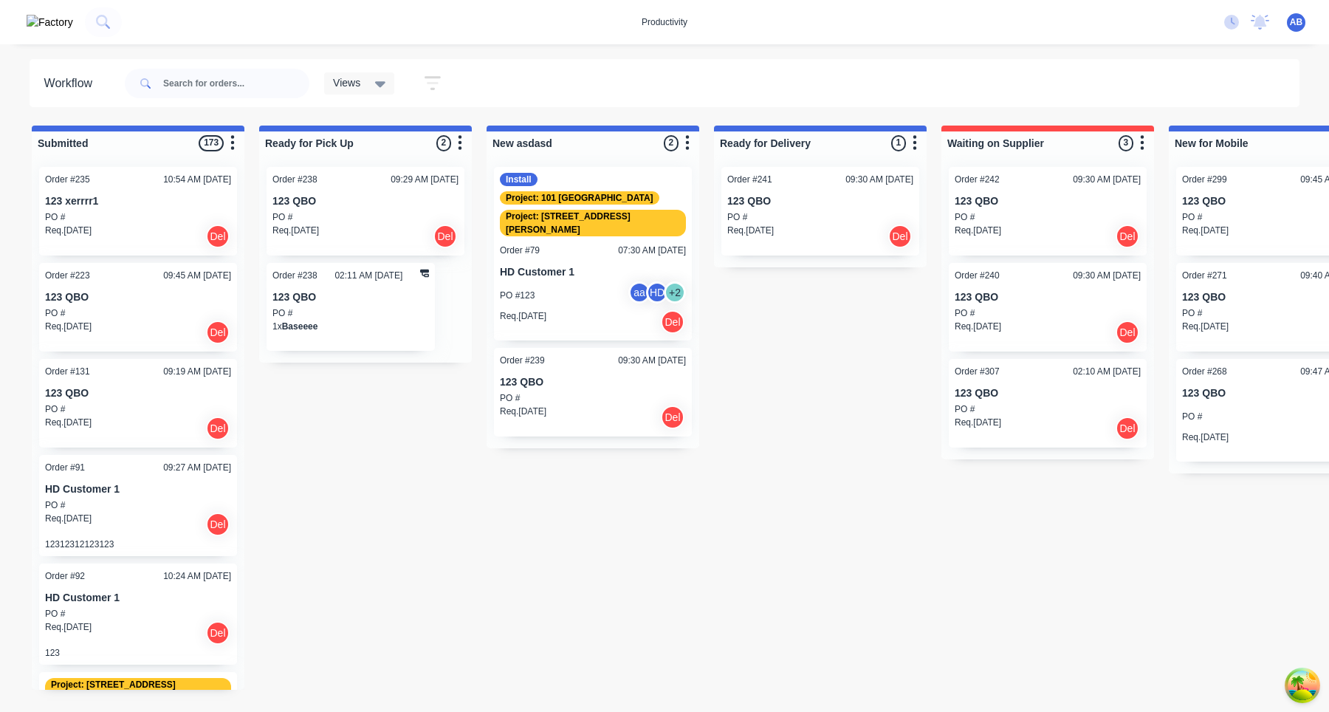
click at [621, 391] on div "PO #" at bounding box center [593, 397] width 186 height 13
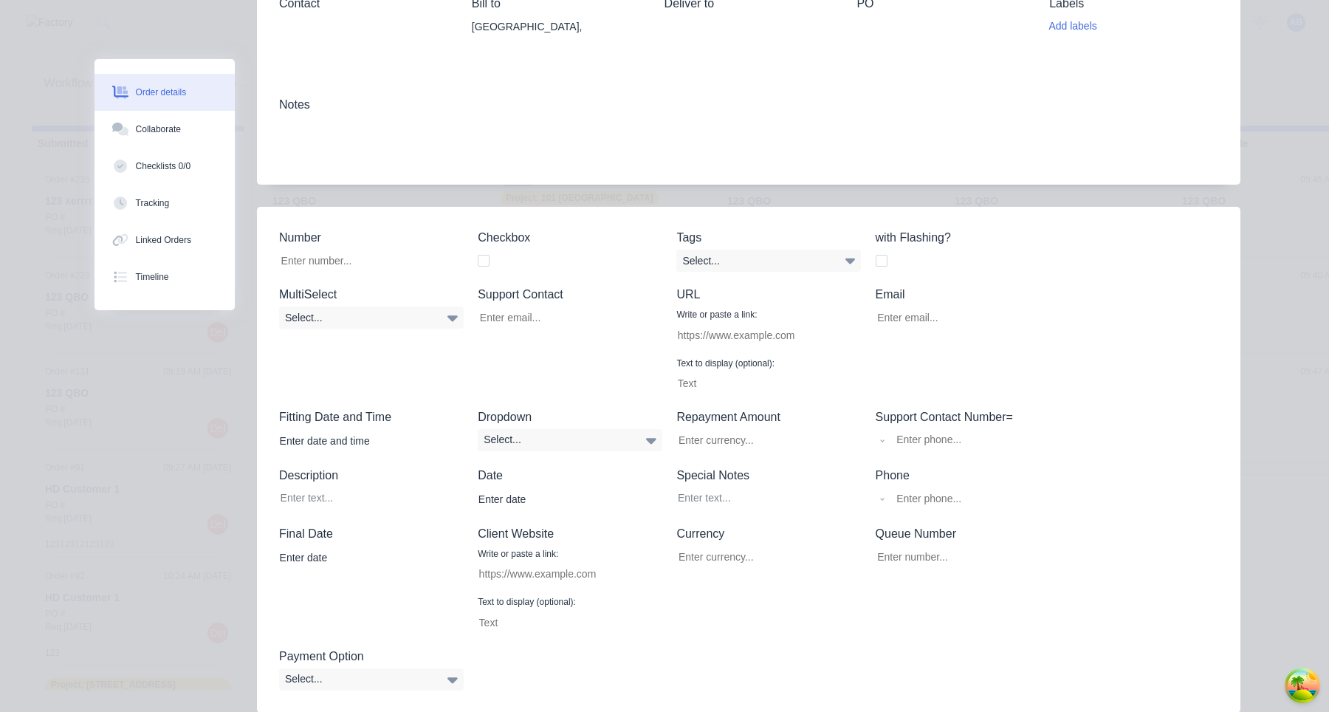
scroll to position [679, 0]
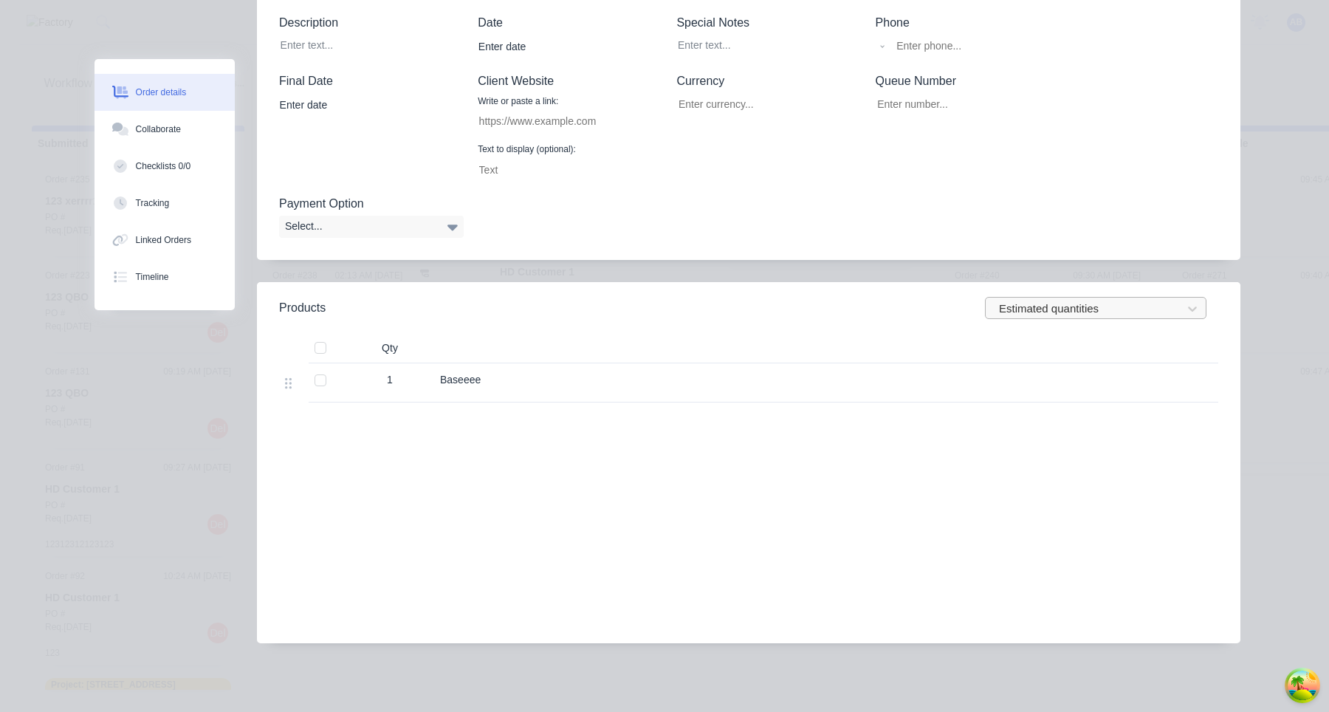
click at [1074, 310] on div at bounding box center [1085, 308] width 177 height 18
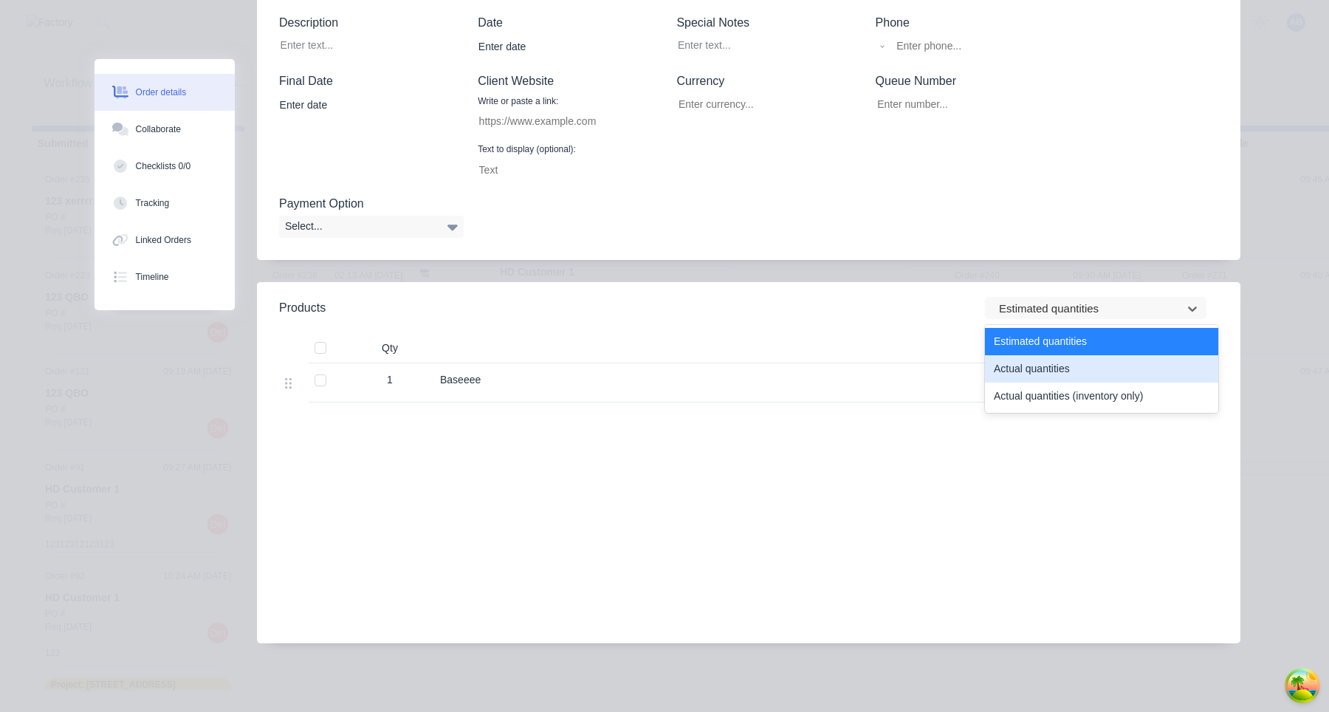
click at [1036, 369] on div "Actual quantities" at bounding box center [1101, 368] width 233 height 27
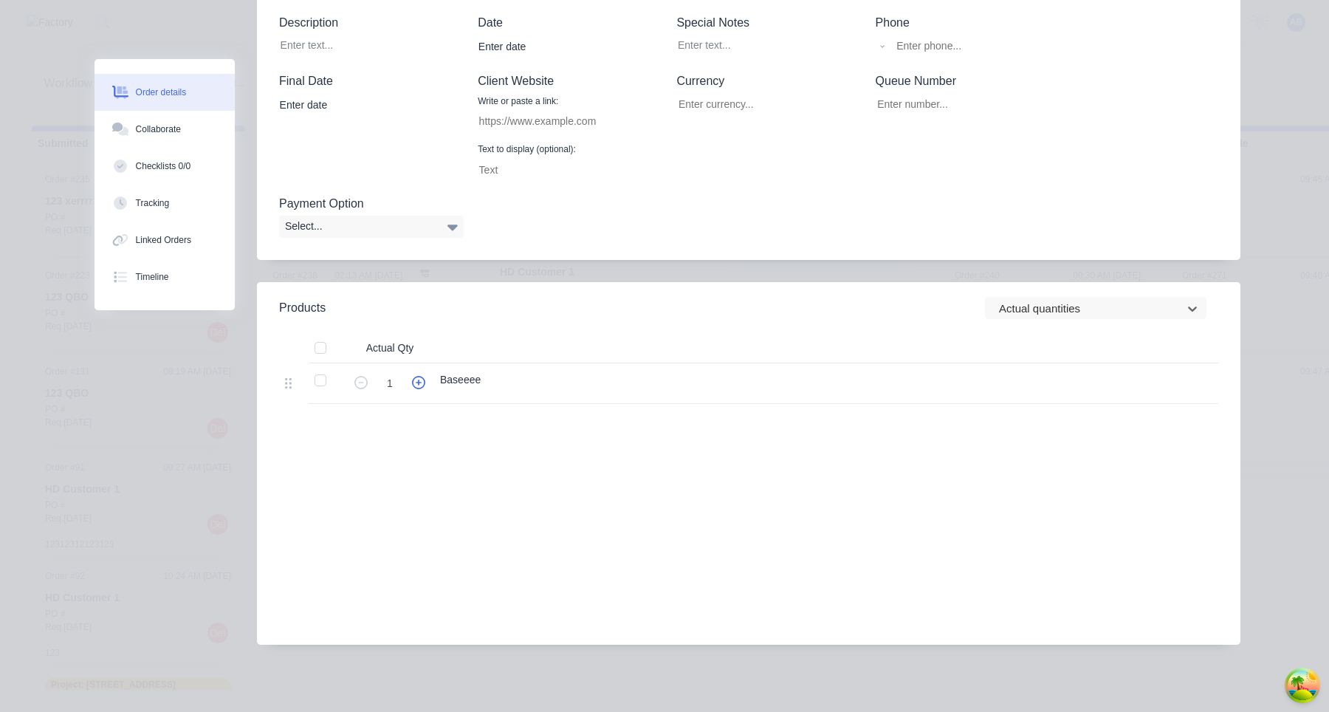
click at [419, 382] on icon "button" at bounding box center [418, 382] width 13 height 13
click at [563, 479] on div "Labour $0.00 Sub total $1,000.00 Margin $0.00 ( 0.00 %) Tax $100.00 Total $1,10…" at bounding box center [748, 536] width 939 height 171
click at [366, 380] on icon "button" at bounding box center [360, 382] width 13 height 13
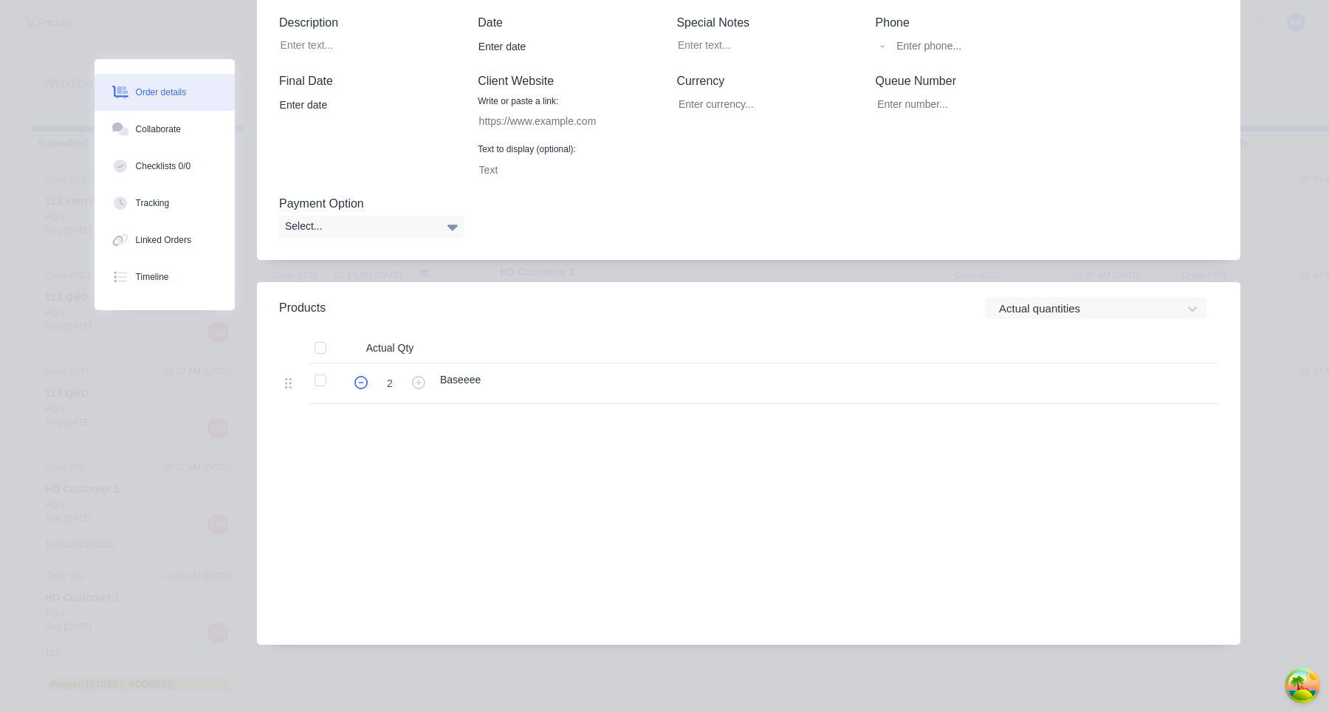
type input "1"
click at [366, 380] on icon "button" at bounding box center [360, 382] width 13 height 13
